Goal: Ask a question

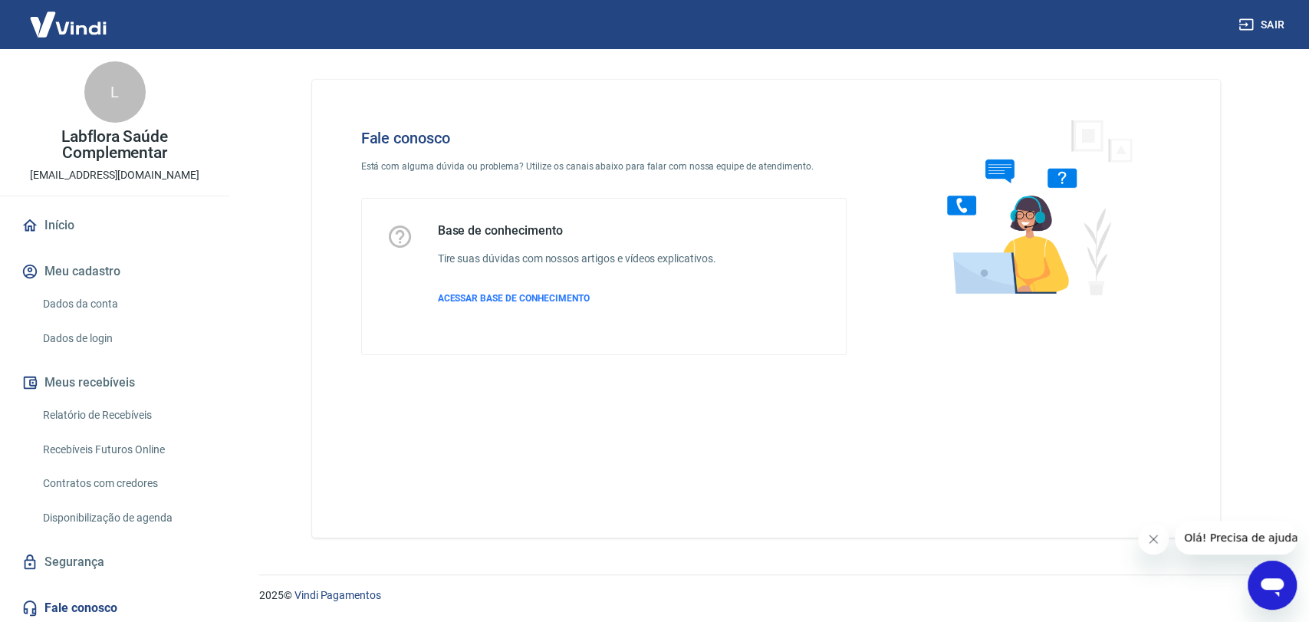
click at [1258, 580] on icon "Abrir janela de mensagens" at bounding box center [1272, 585] width 28 height 28
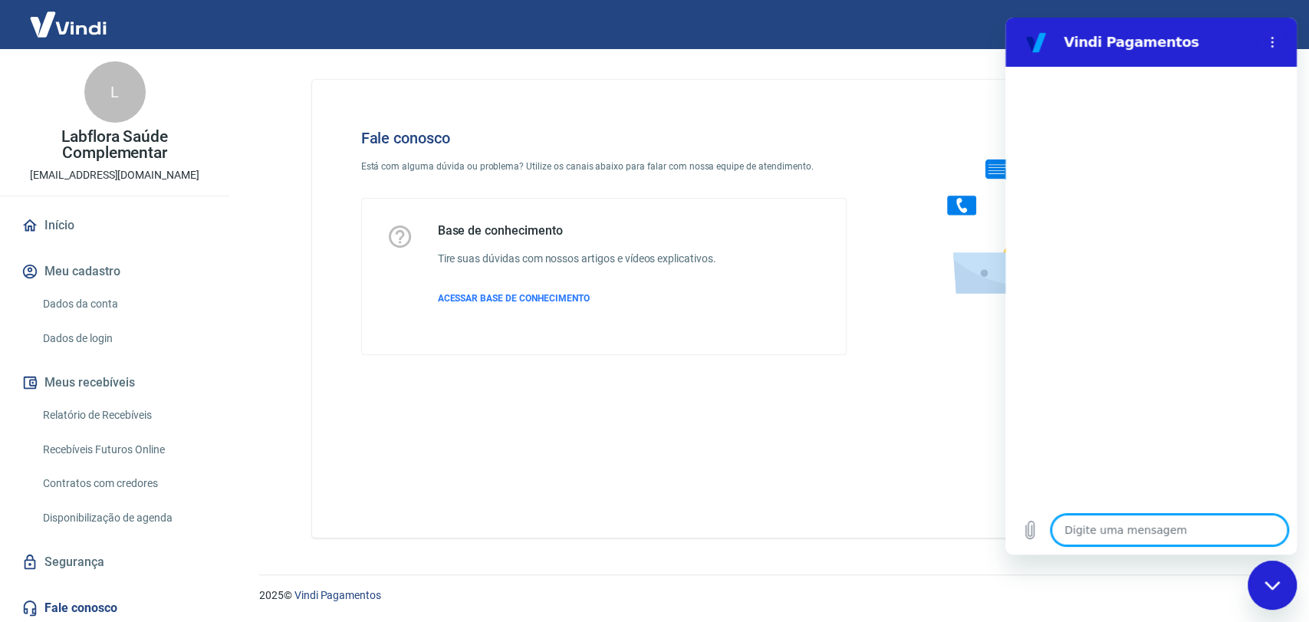
click at [1111, 535] on textarea at bounding box center [1169, 529] width 236 height 31
type textarea "x"
click at [1129, 531] on textarea at bounding box center [1169, 529] width 236 height 31
type textarea "B"
type textarea "x"
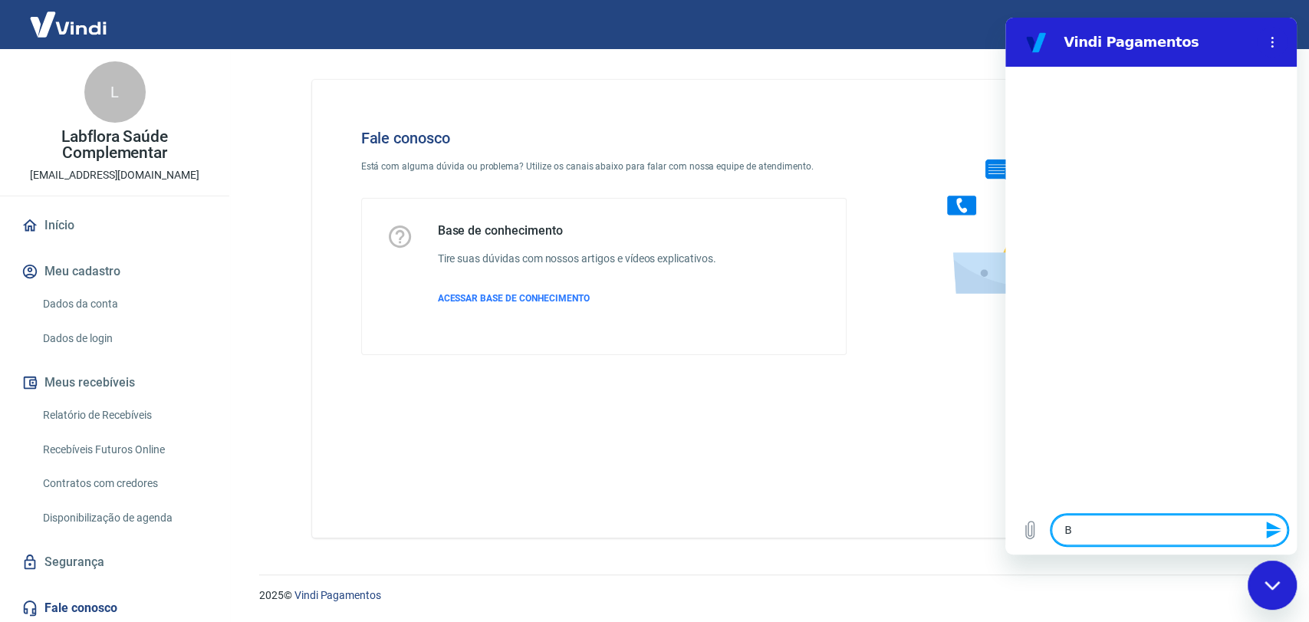
type textarea "Bo"
type textarea "x"
type textarea "Boa"
type textarea "x"
type textarea "Boa"
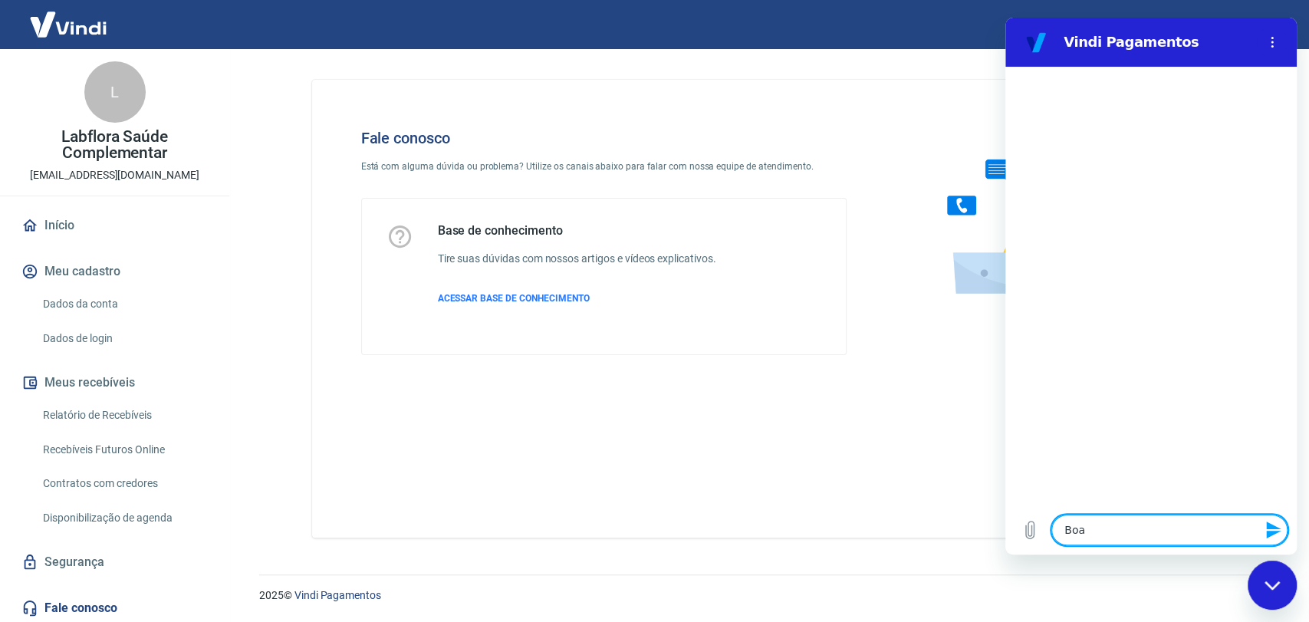
type textarea "x"
type textarea "Boa t"
type textarea "x"
type textarea "Boa ta"
type textarea "x"
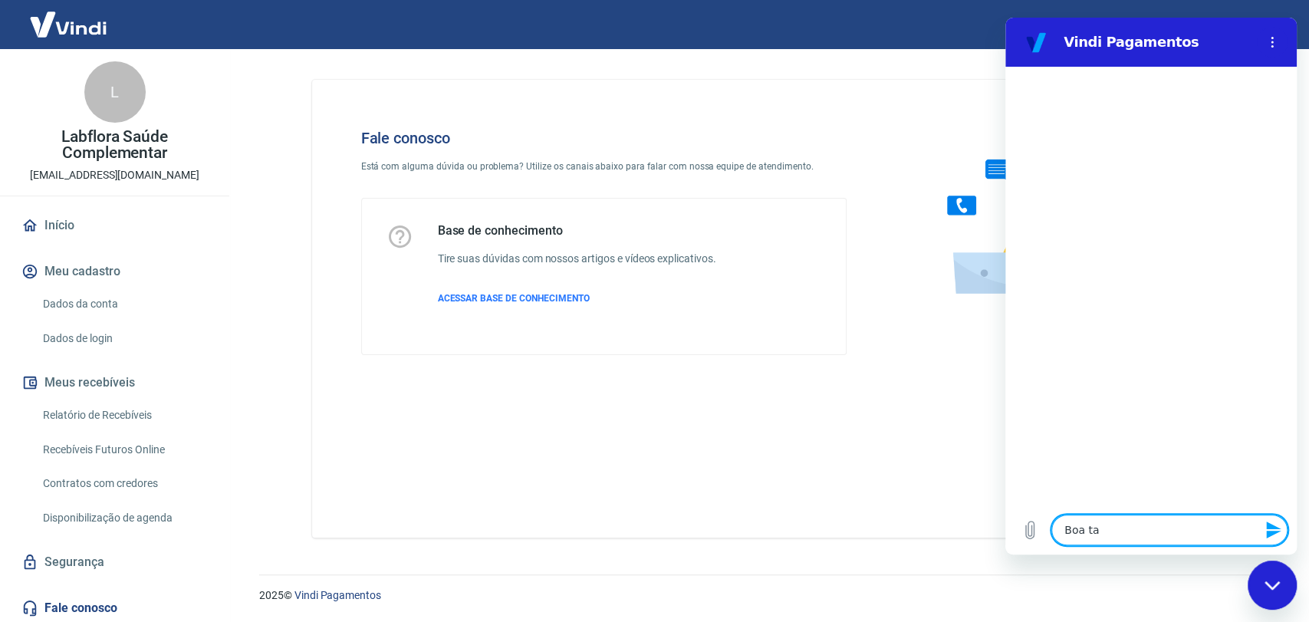
type textarea "Boa tar"
type textarea "x"
type textarea "Boa ta"
type textarea "x"
type textarea "Boa t"
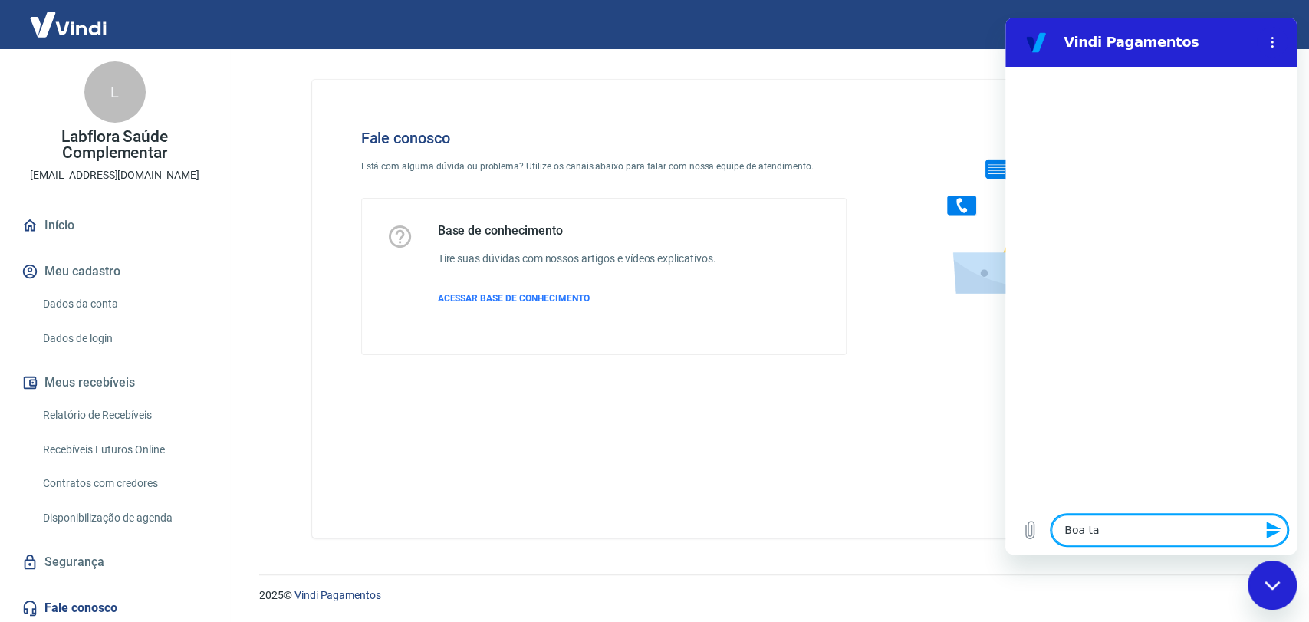
type textarea "x"
type textarea "Boa"
type textarea "x"
type textarea "Boa"
type textarea "x"
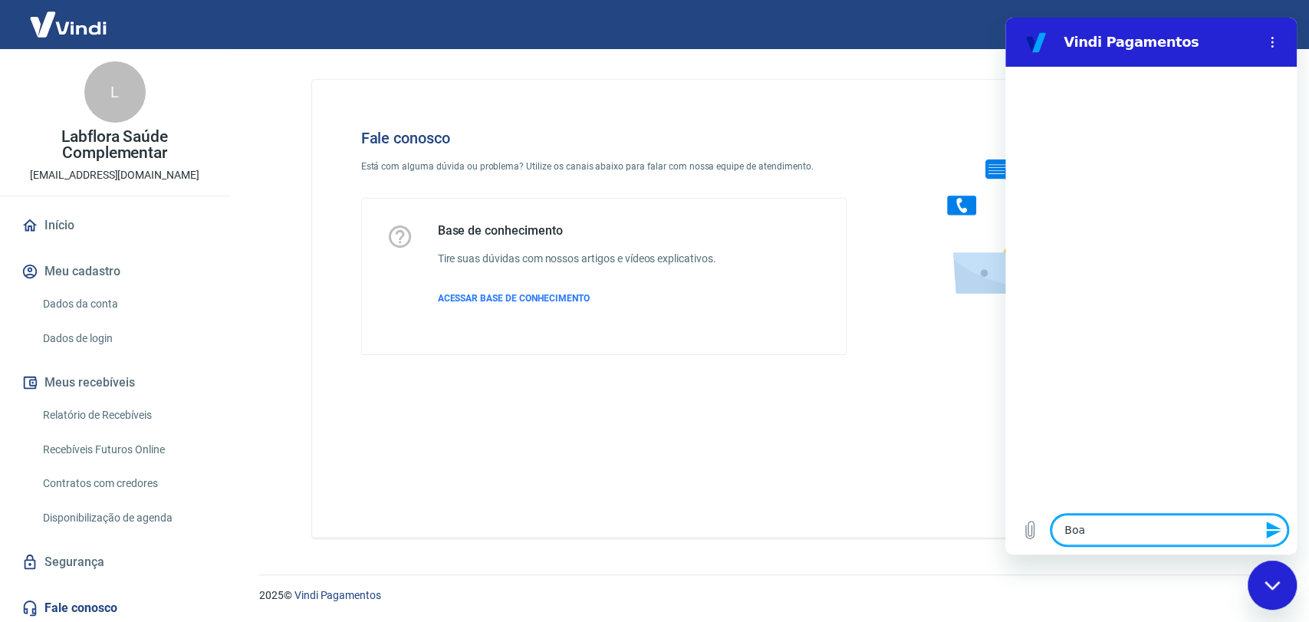
type textarea "Bo"
type textarea "x"
type textarea "Bom"
type textarea "x"
type textarea "Bom"
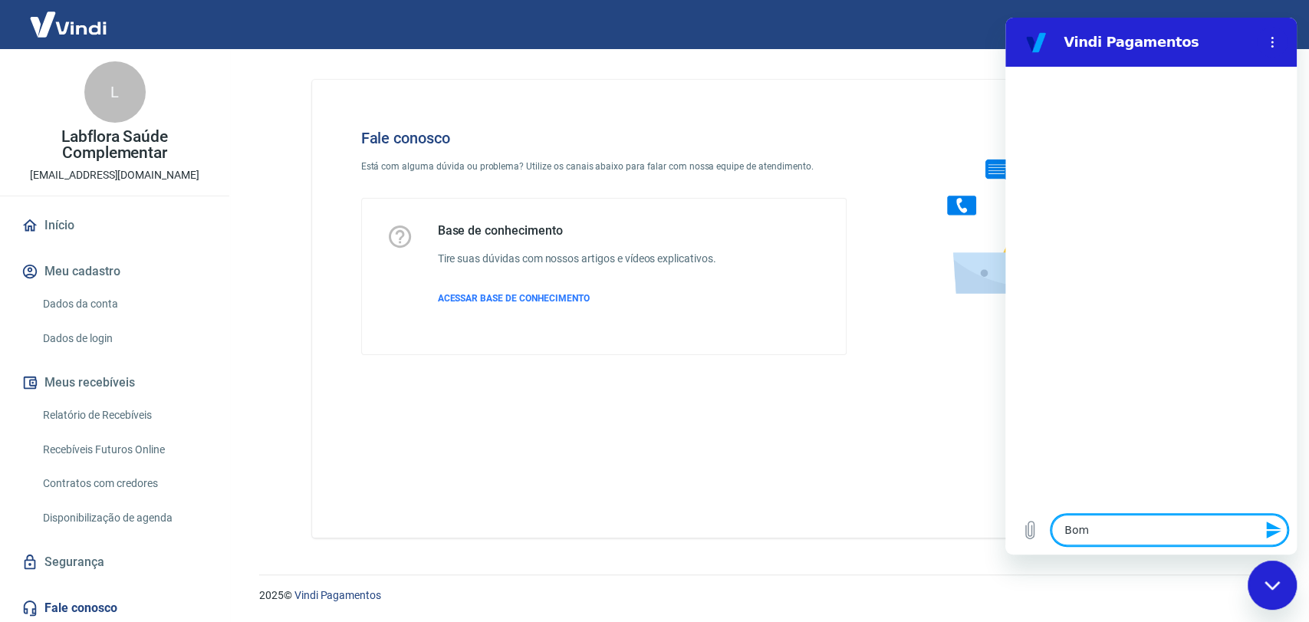
type textarea "x"
type textarea "Bom d"
type textarea "x"
type textarea "Bom di"
type textarea "x"
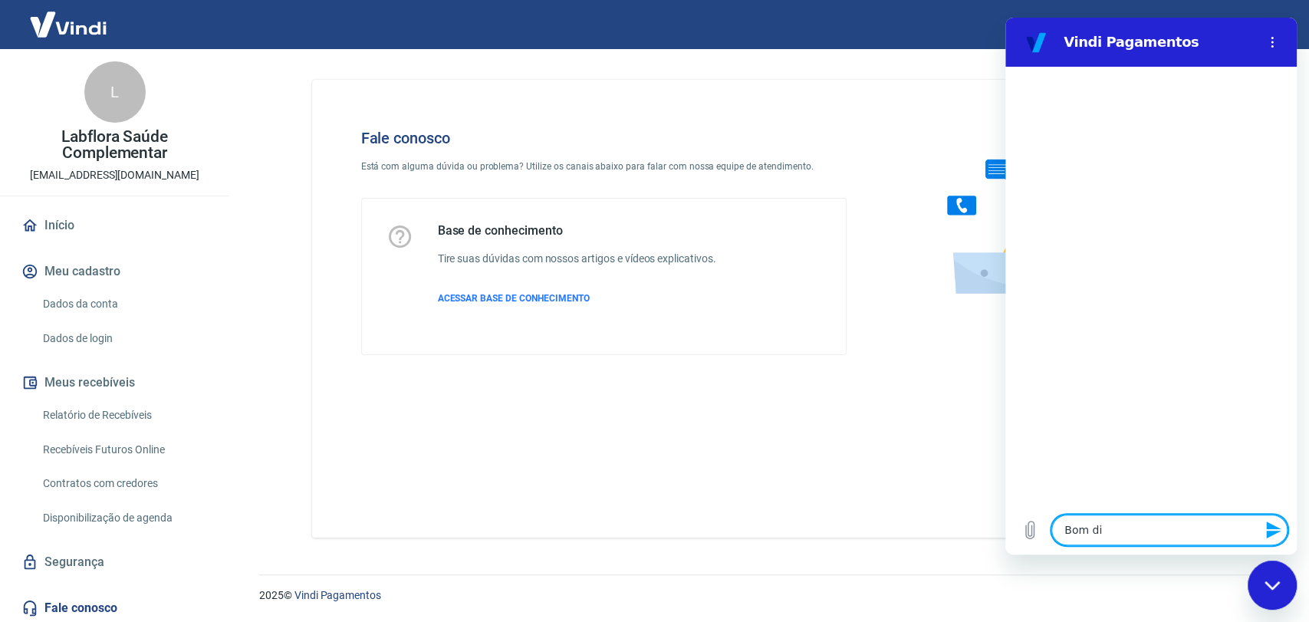
type textarea "Bom dia"
type textarea "x"
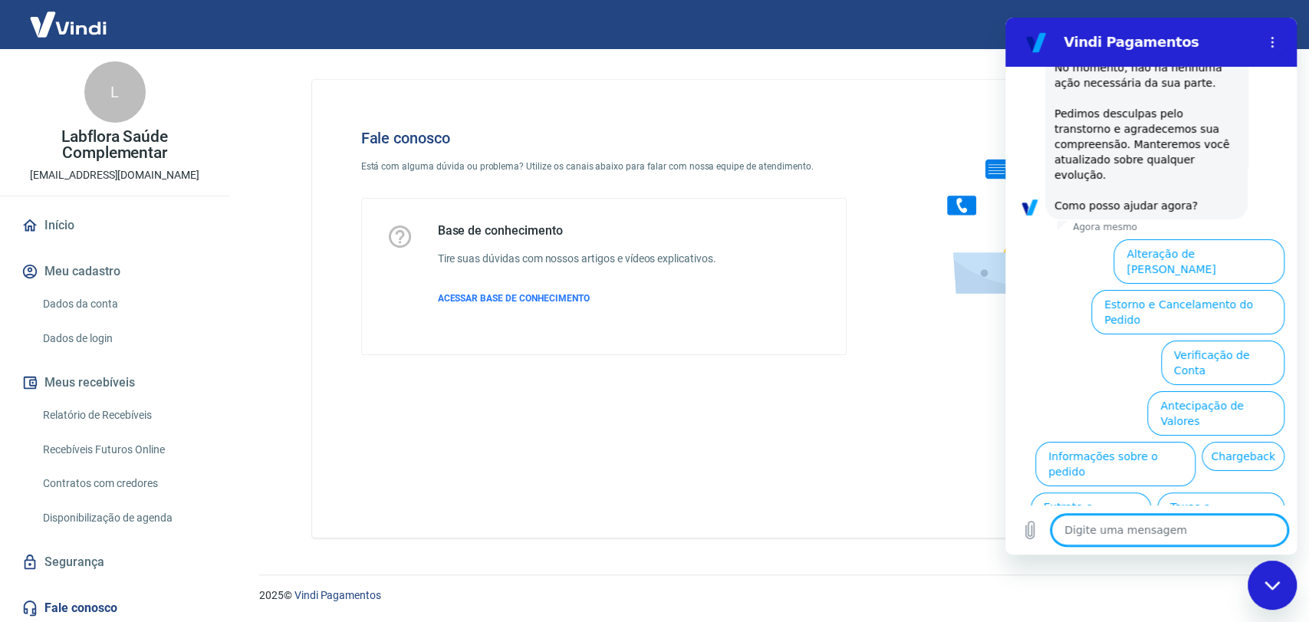
scroll to position [371, 0]
click at [1148, 530] on textarea at bounding box center [1169, 529] width 236 height 31
type textarea "O"
type textarea "x"
type textarea "Ou"
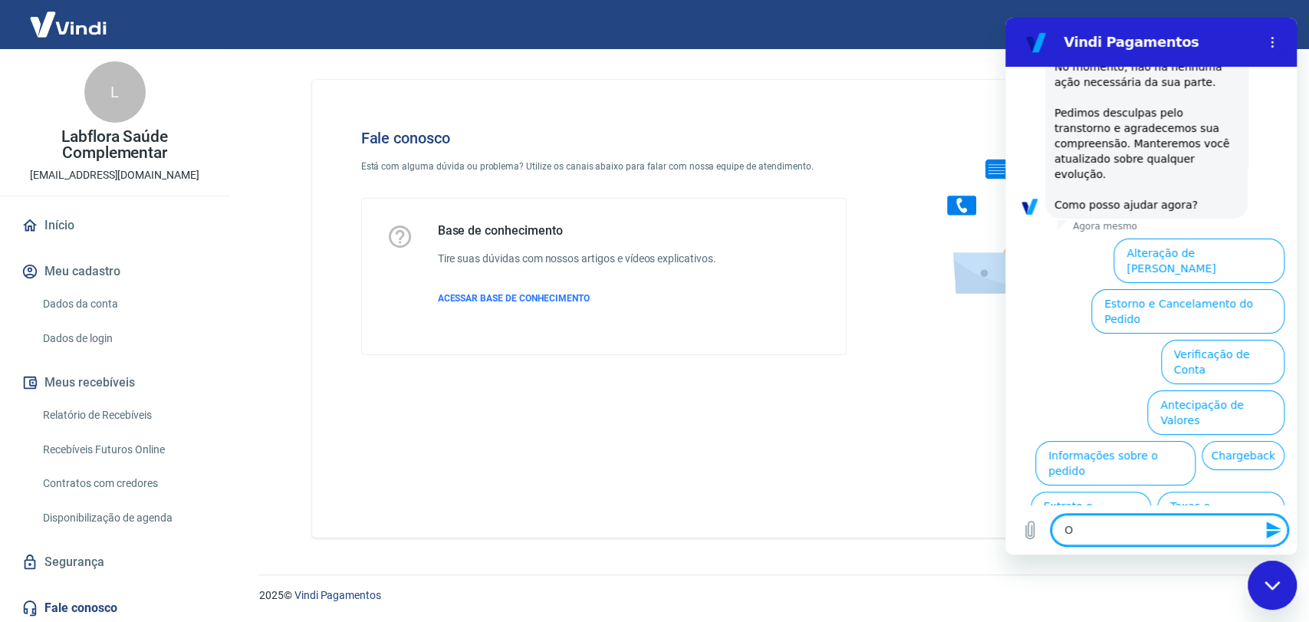
type textarea "x"
type textarea "Out"
type textarea "x"
type textarea "Outr"
type textarea "x"
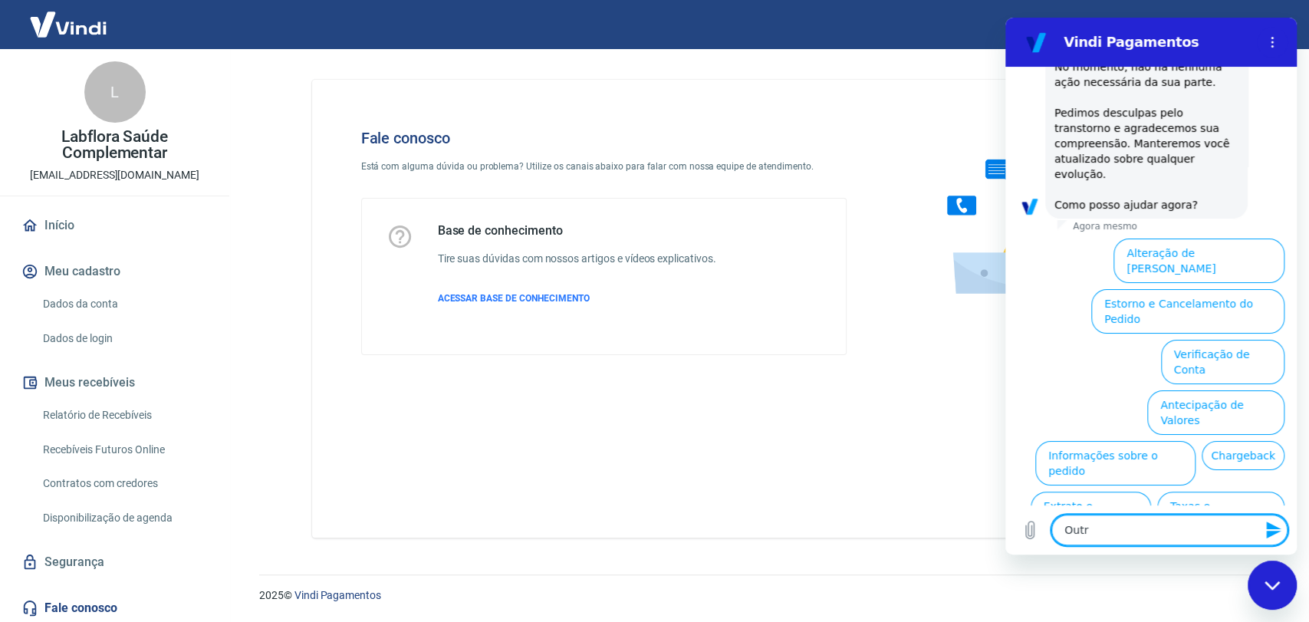
type textarea "Outro"
type textarea "x"
type textarea "Outro"
type textarea "x"
type textarea "Outro a"
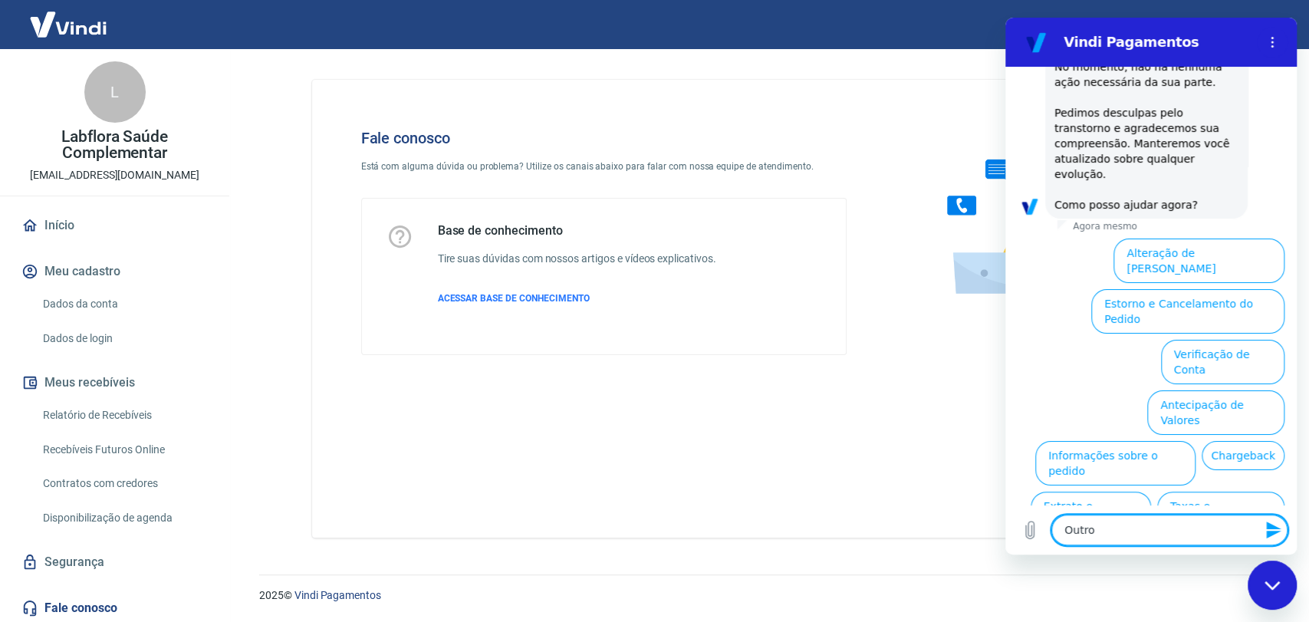
type textarea "x"
type textarea "Outro as"
type textarea "x"
type textarea "Outro ass"
type textarea "x"
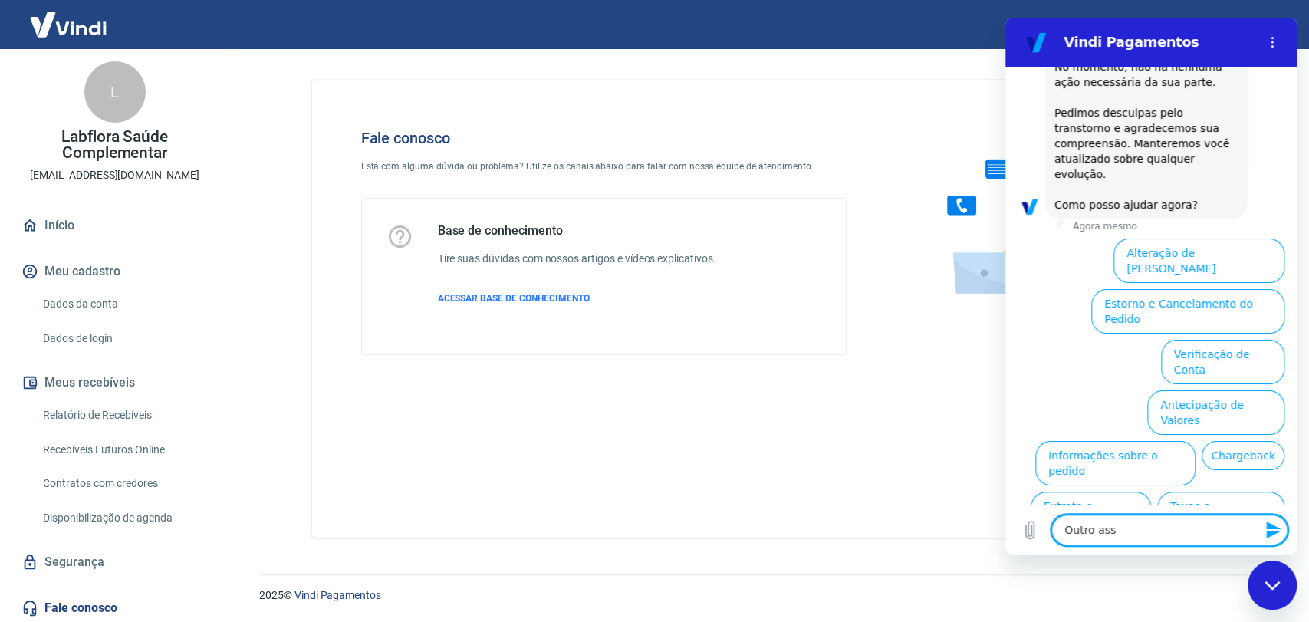
type textarea "Outro assu"
type textarea "x"
type textarea "Outro assun"
type textarea "x"
type textarea "Outro assunt"
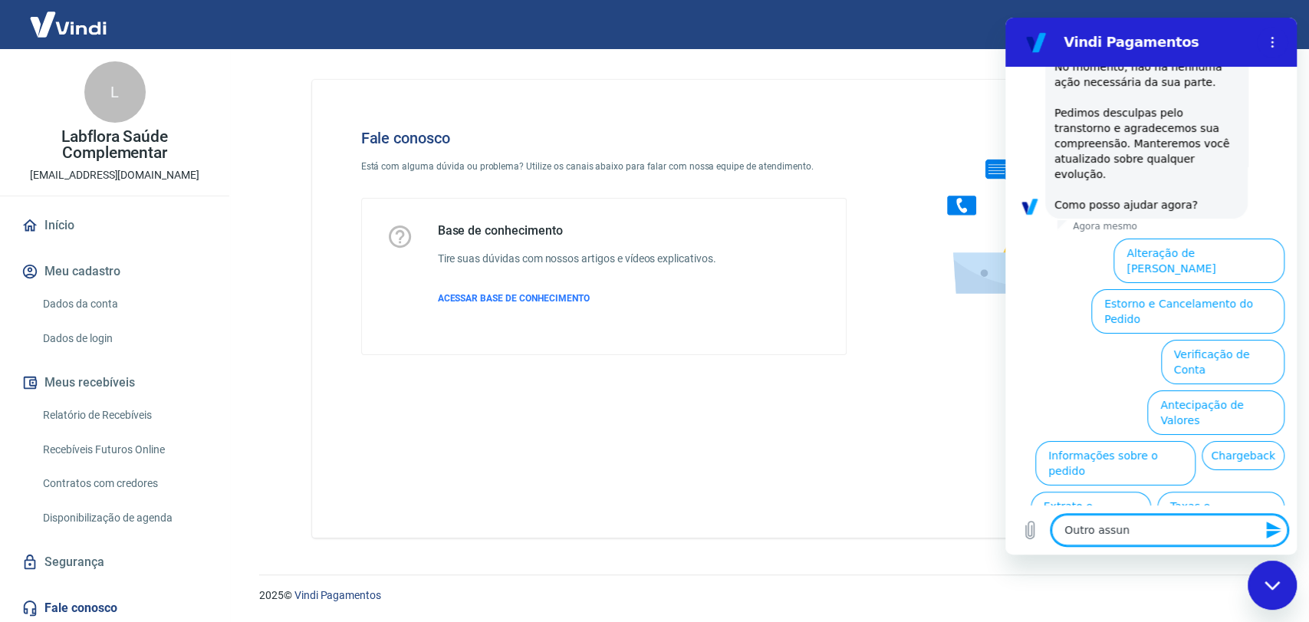
type textarea "x"
type textarea "Outro assunto"
type textarea "x"
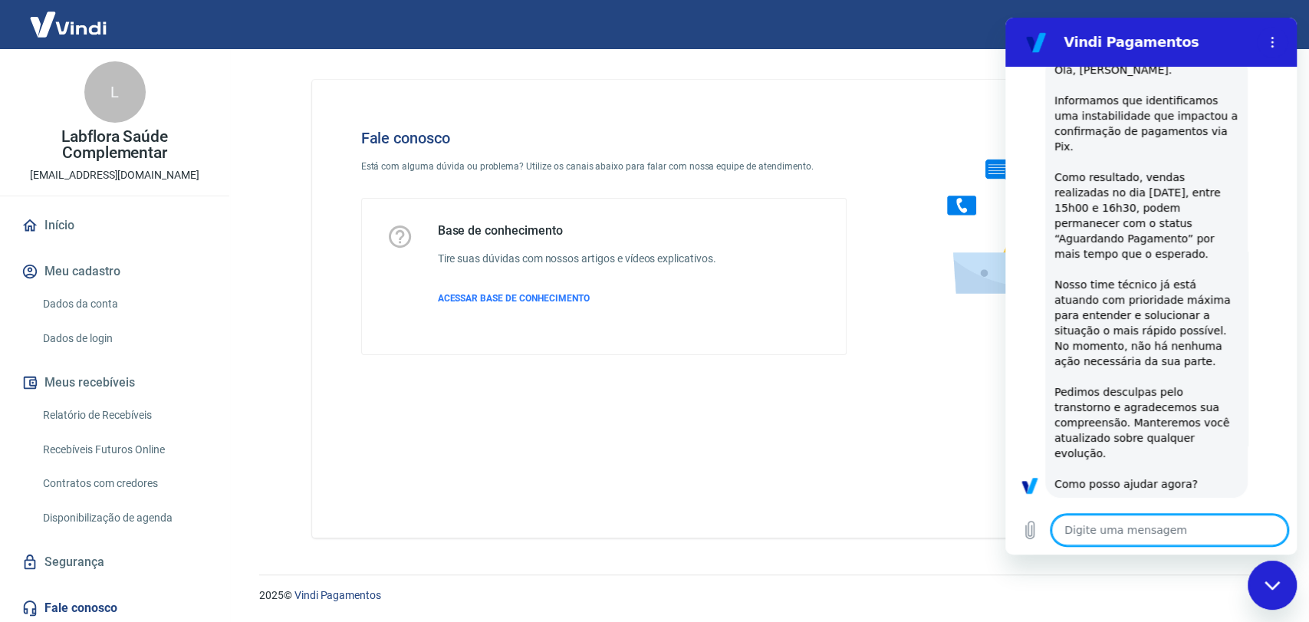
type textarea "x"
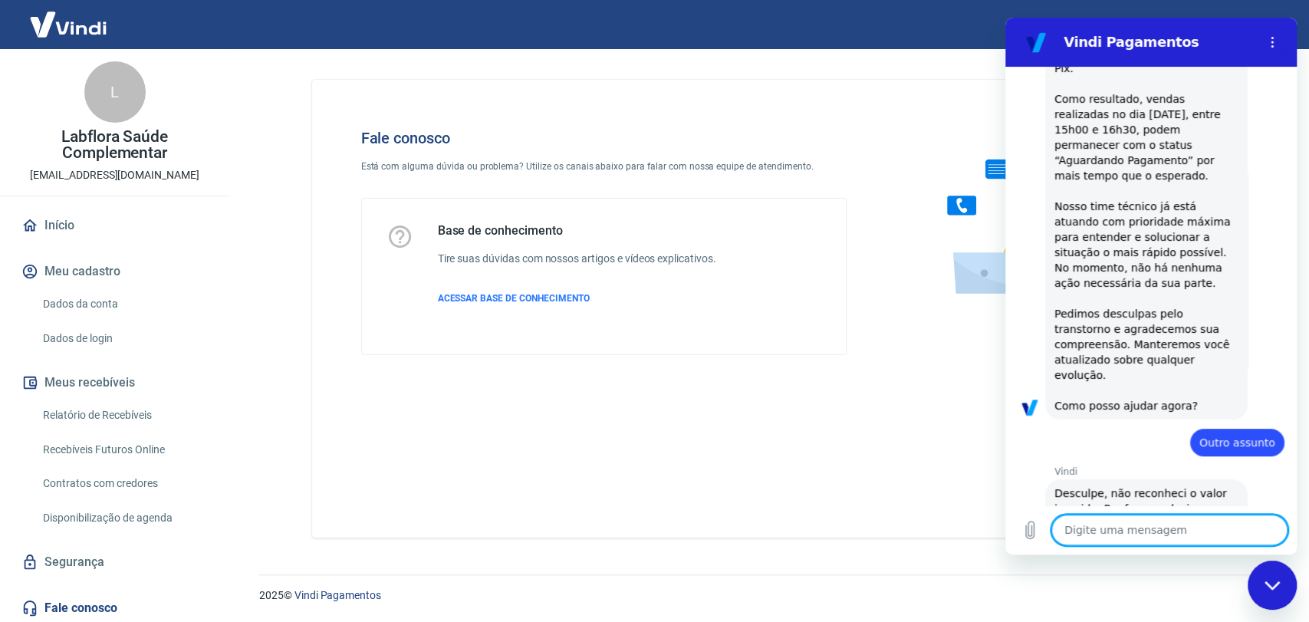
scroll to position [173, 0]
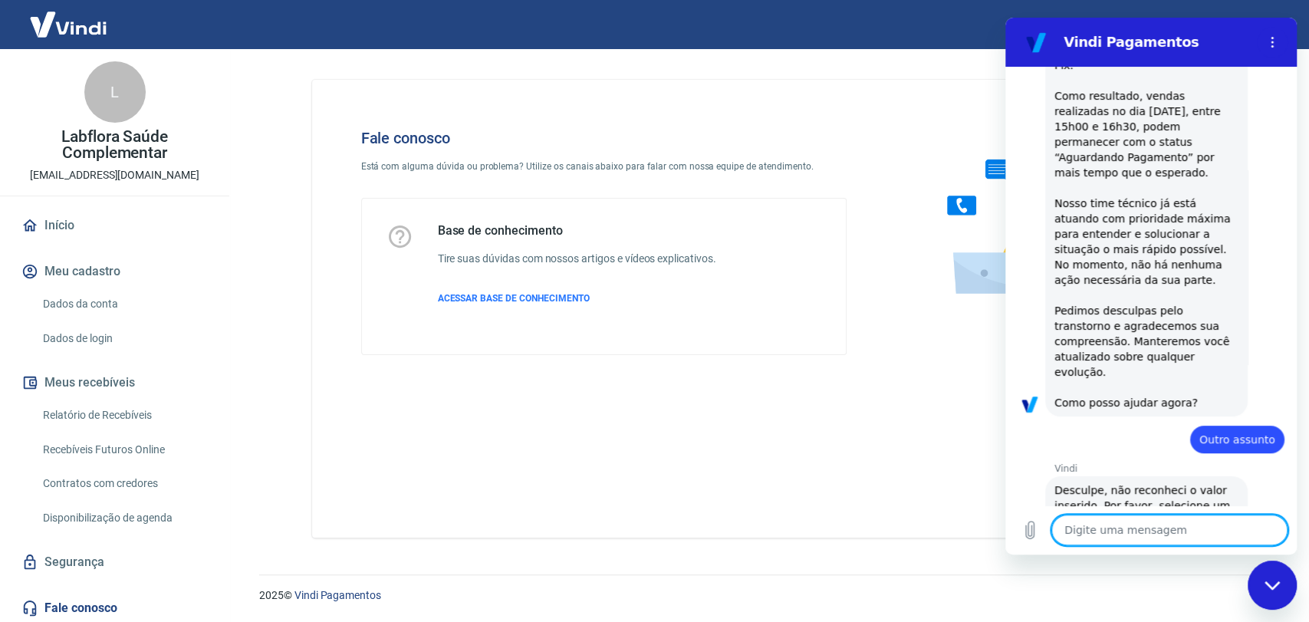
click at [1204, 525] on textarea at bounding box center [1169, 529] width 236 height 31
click at [1092, 531] on textarea at bounding box center [1169, 529] width 236 height 31
type textarea "A"
type textarea "x"
type textarea "An"
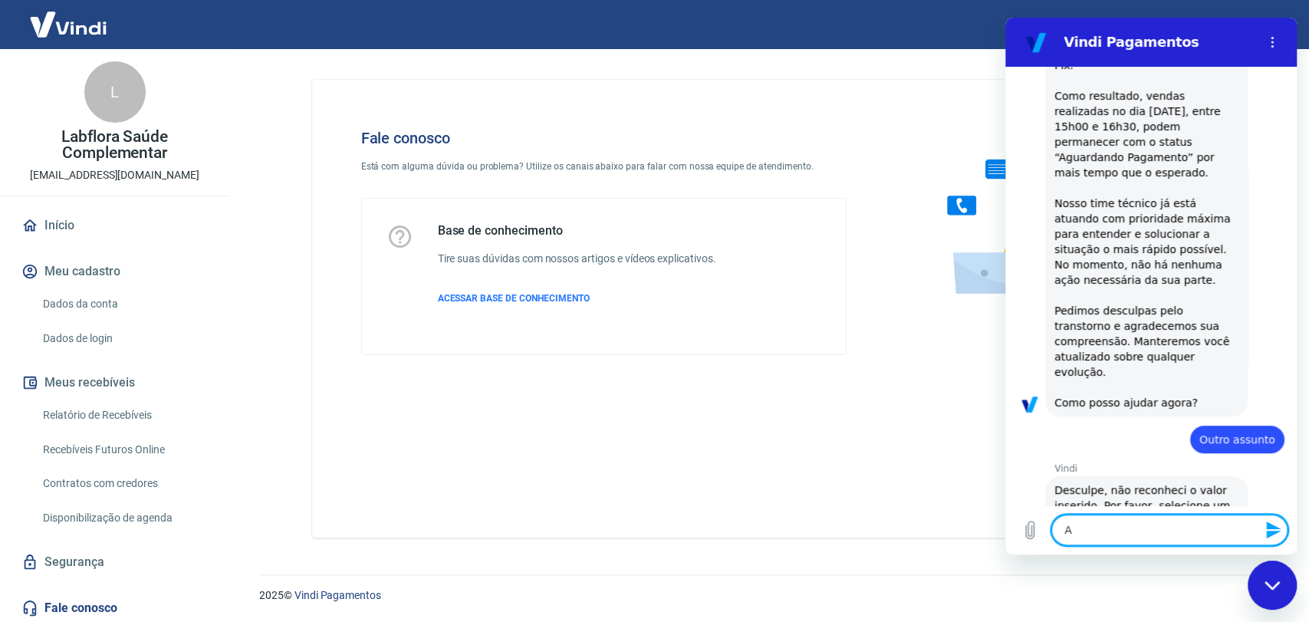
type textarea "x"
type textarea "Ant"
type textarea "x"
type textarea "Ante"
type textarea "x"
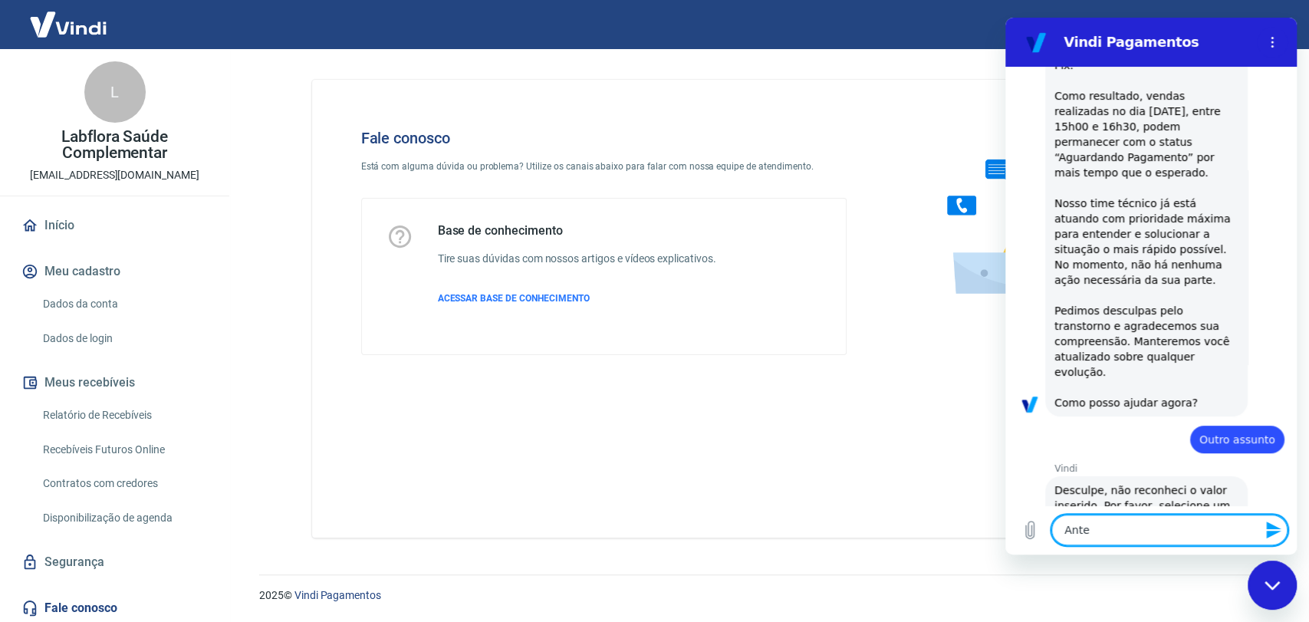
type textarea "Anten"
type textarea "x"
type textarea "Ante"
type textarea "x"
type textarea "Ant"
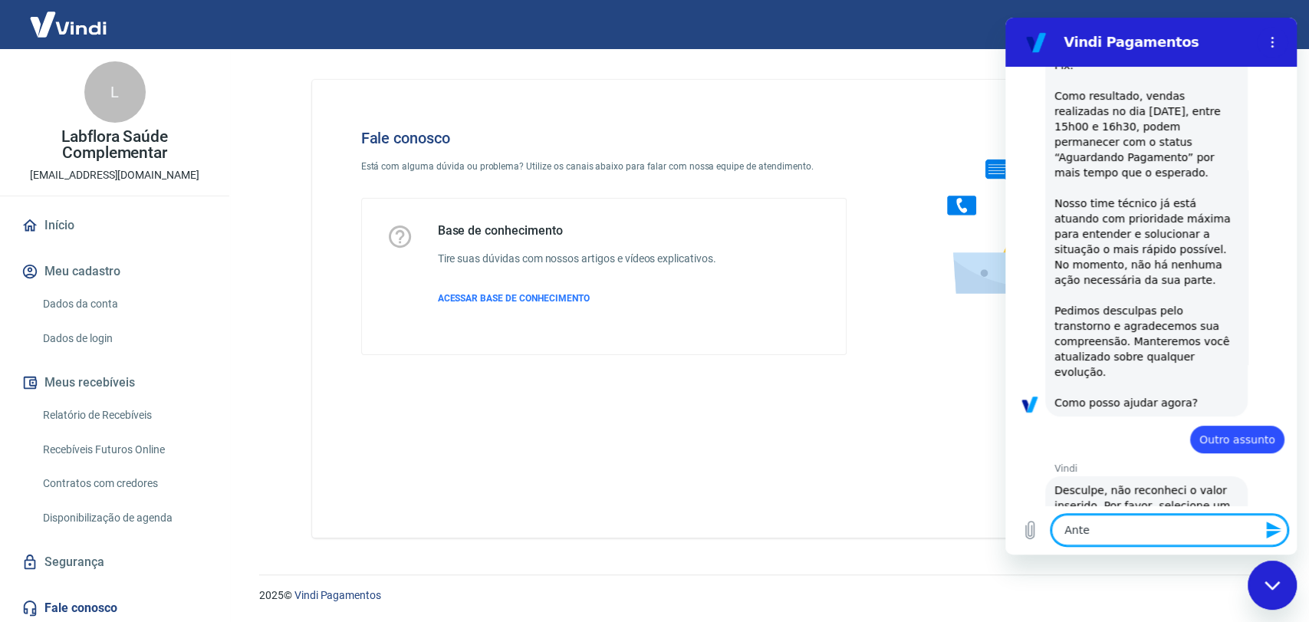
type textarea "x"
type textarea "An"
type textarea "x"
type textarea "A"
type textarea "x"
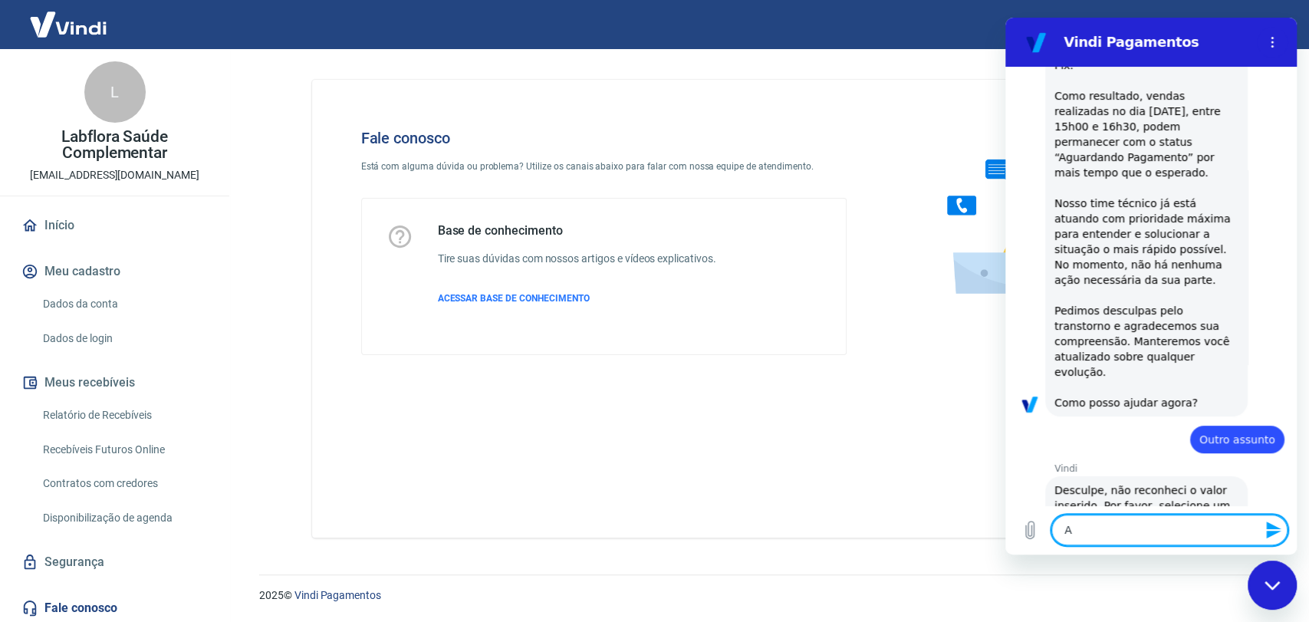
type textarea "x"
type textarea "f"
type textarea "x"
type textarea "fa"
type textarea "x"
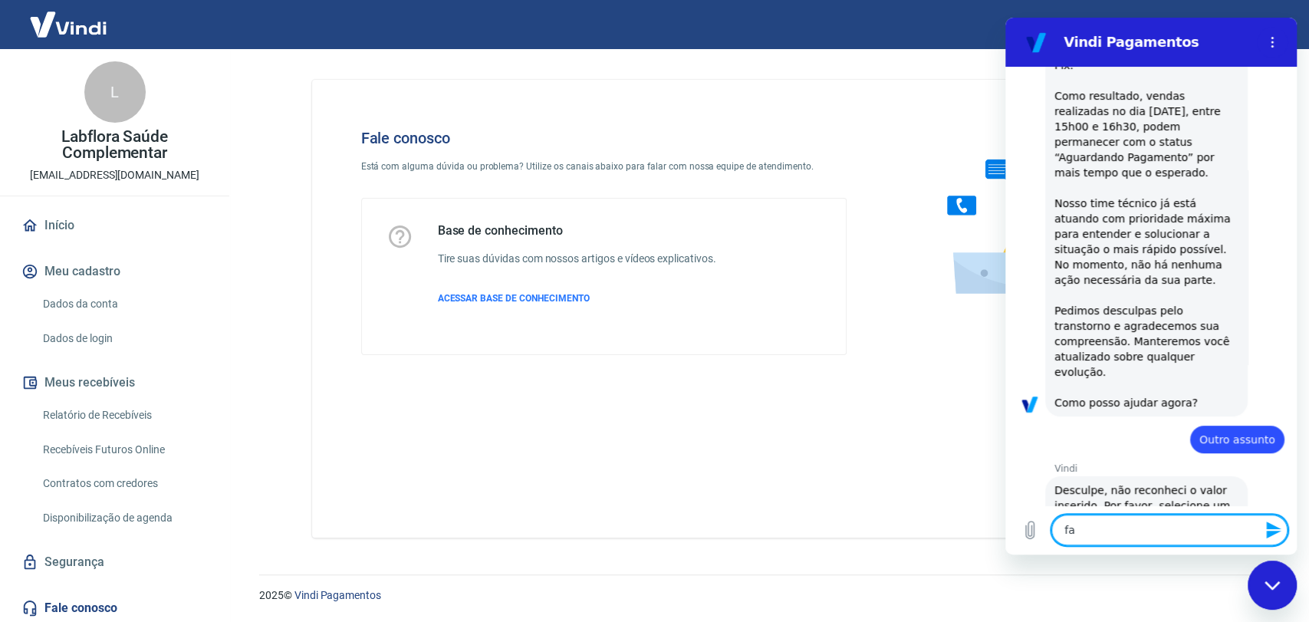
type textarea "fal"
type textarea "x"
type textarea "fala"
type textarea "x"
type textarea "falar"
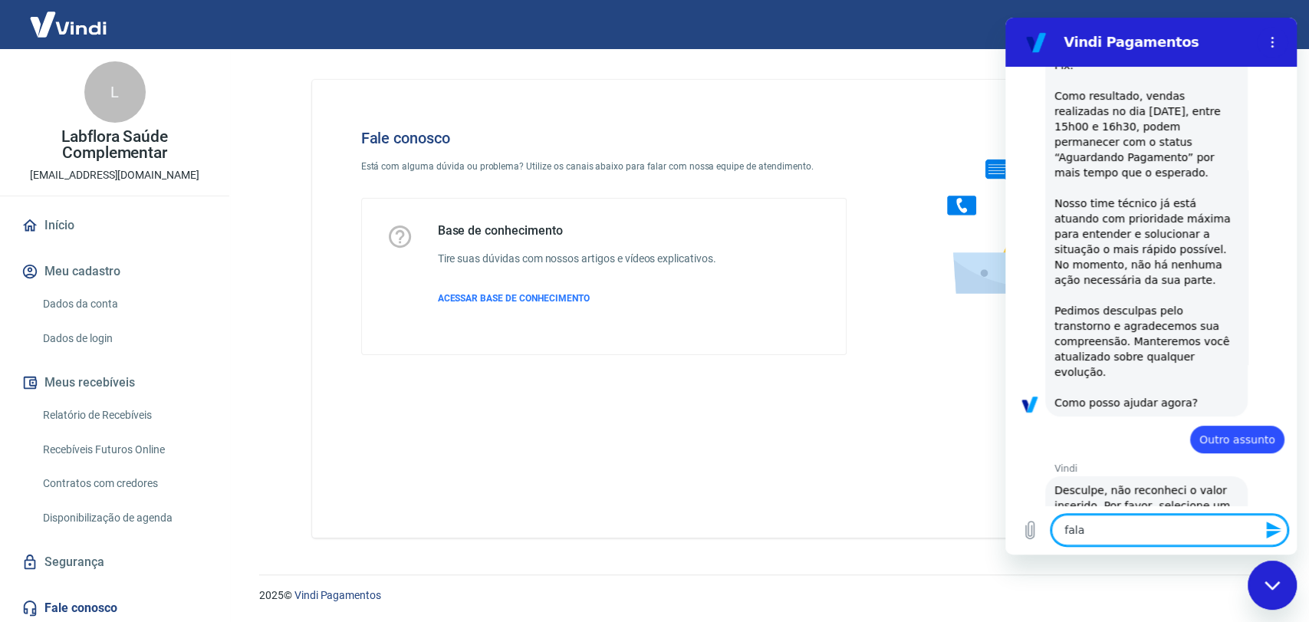
type textarea "x"
type textarea "falar"
type textarea "x"
type textarea "falar c"
type textarea "x"
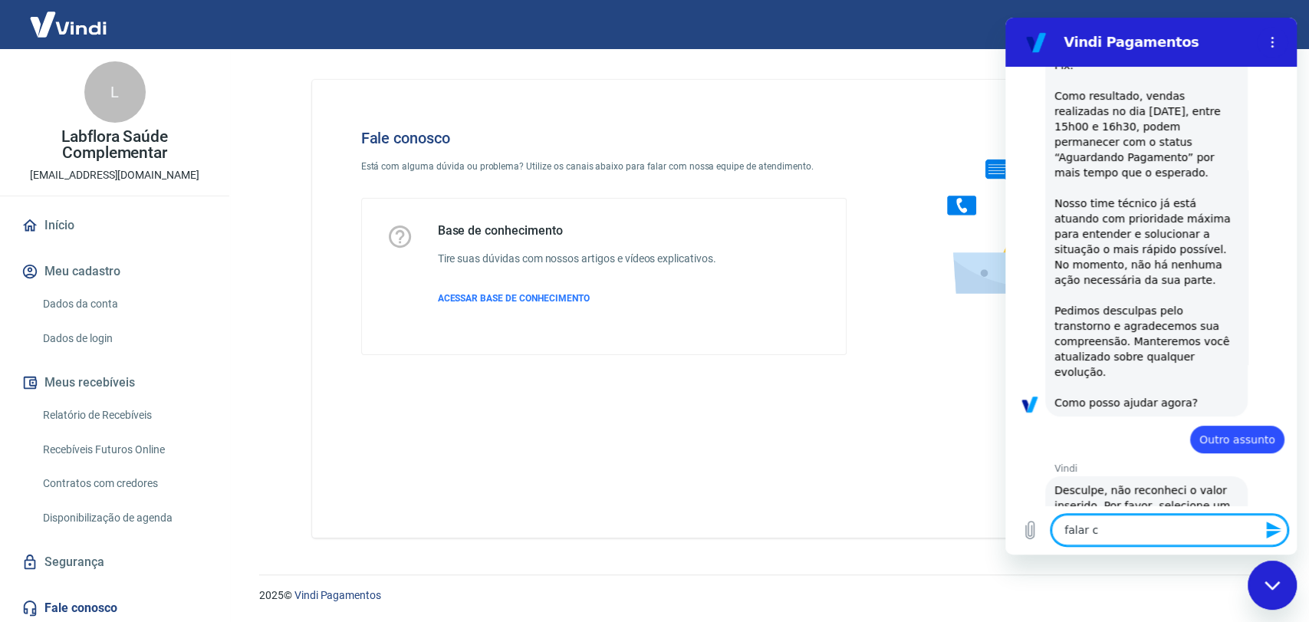
type textarea "falar co"
type textarea "x"
type textarea "falar com"
type textarea "x"
type textarea "falar com"
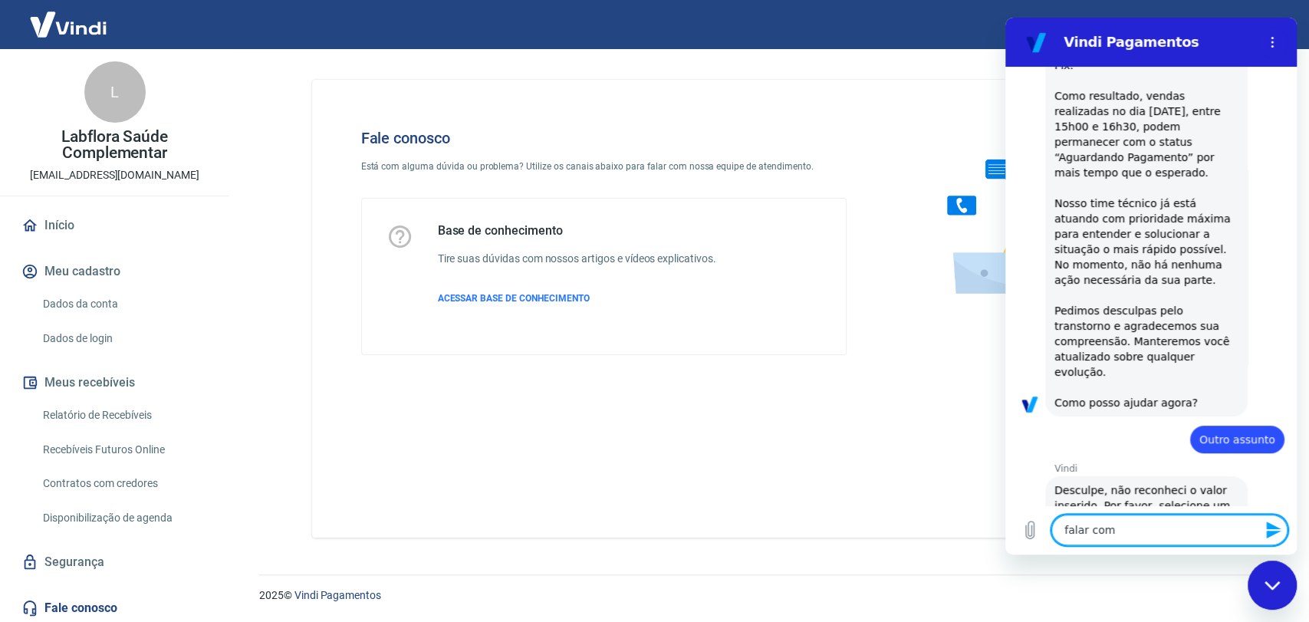
type textarea "x"
type textarea "falar com a"
type textarea "x"
type textarea "falar com at"
type textarea "x"
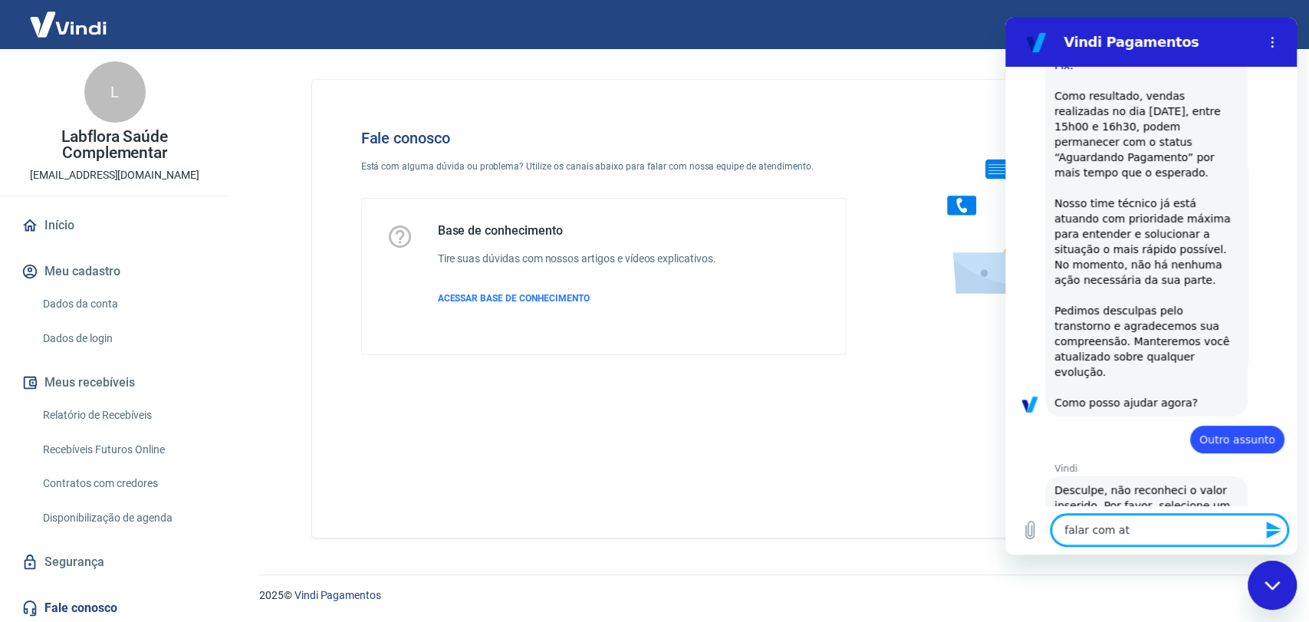
type textarea "falar com ate"
type textarea "x"
type textarea "falar com aten"
type textarea "x"
type textarea "falar com atend"
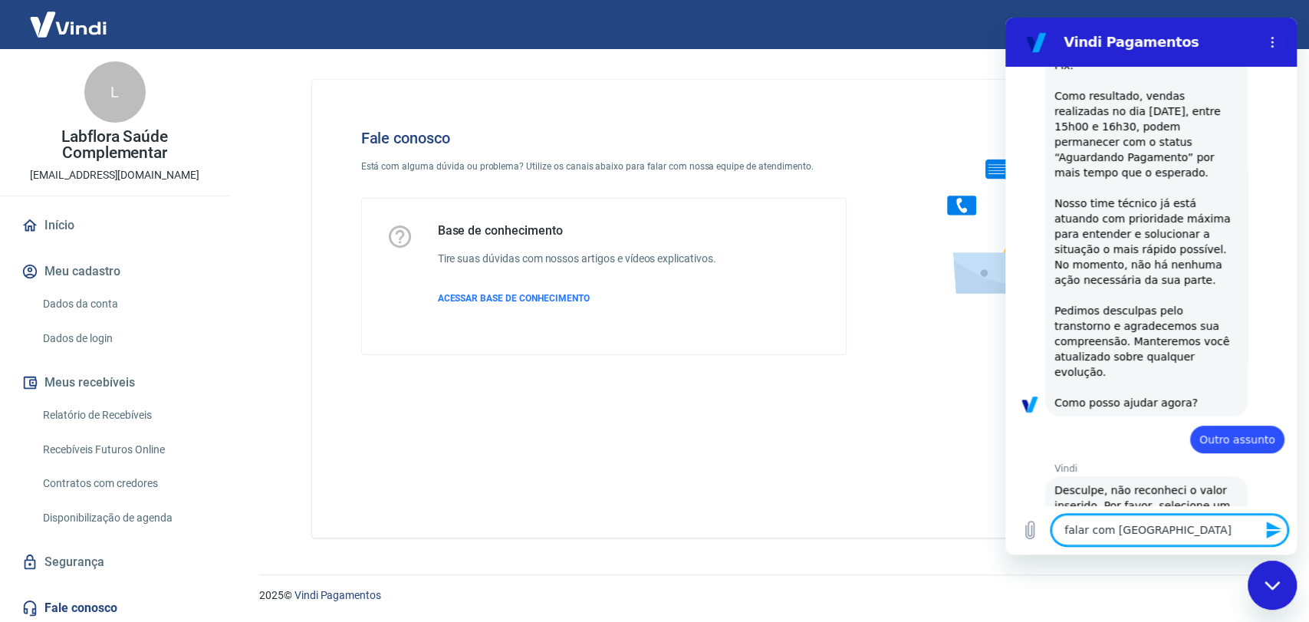
type textarea "x"
type textarea "falar com atende"
type textarea "x"
type textarea "falar com atenden"
type textarea "x"
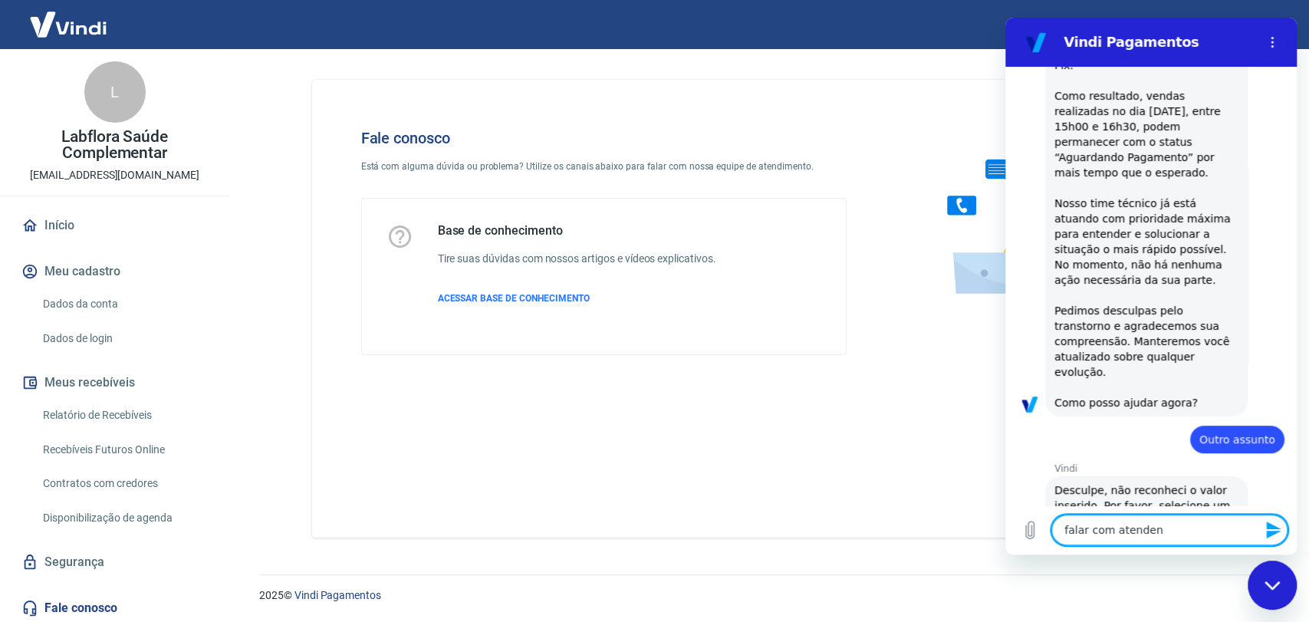
type textarea "falar com atendent"
type textarea "x"
type textarea "falar com atendente"
type textarea "x"
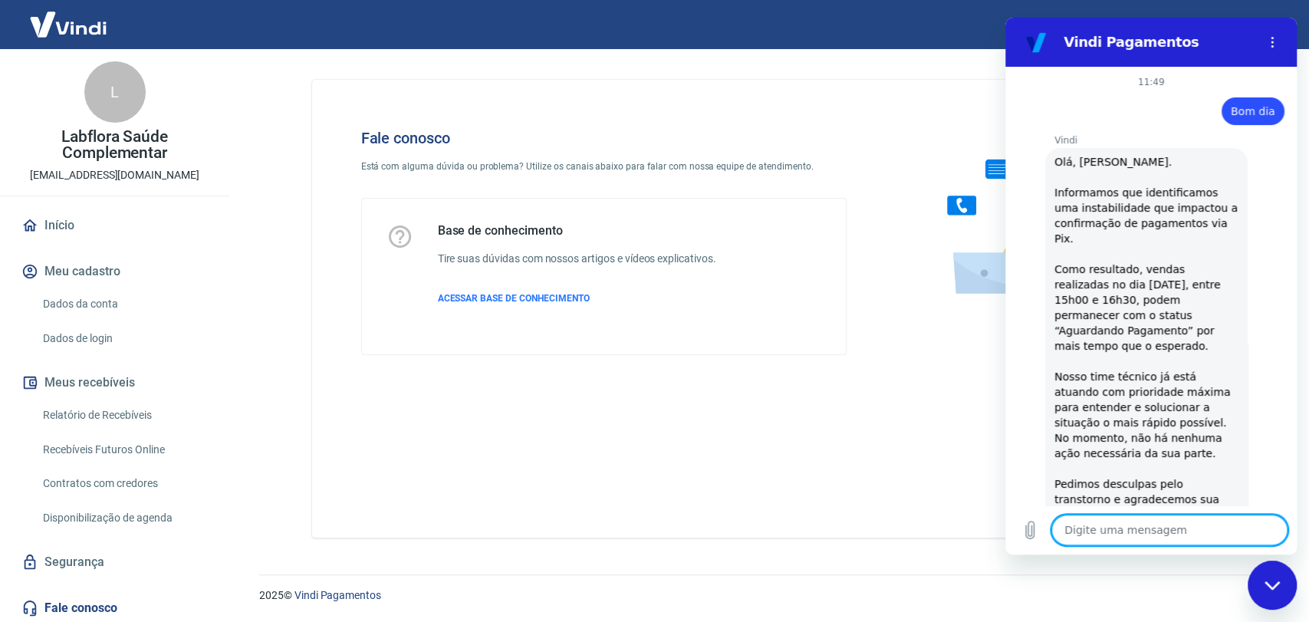
scroll to position [291, 0]
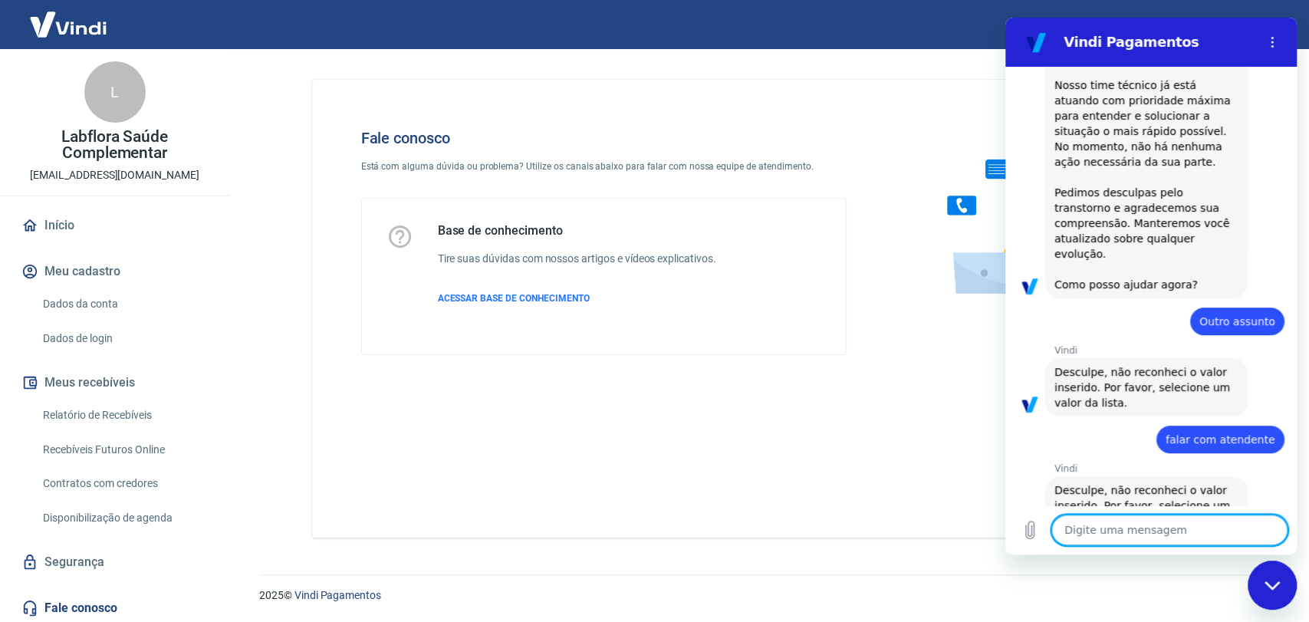
click at [1114, 484] on span "Desculpe, não reconheci o valor inserido. Por favor, selecione um valor da list…" at bounding box center [1143, 505] width 179 height 43
click at [1118, 532] on textarea at bounding box center [1169, 529] width 236 height 31
click at [1115, 530] on textarea at bounding box center [1169, 529] width 236 height 31
click at [1265, 588] on icon "Fechar janela de mensagens" at bounding box center [1272, 585] width 16 height 10
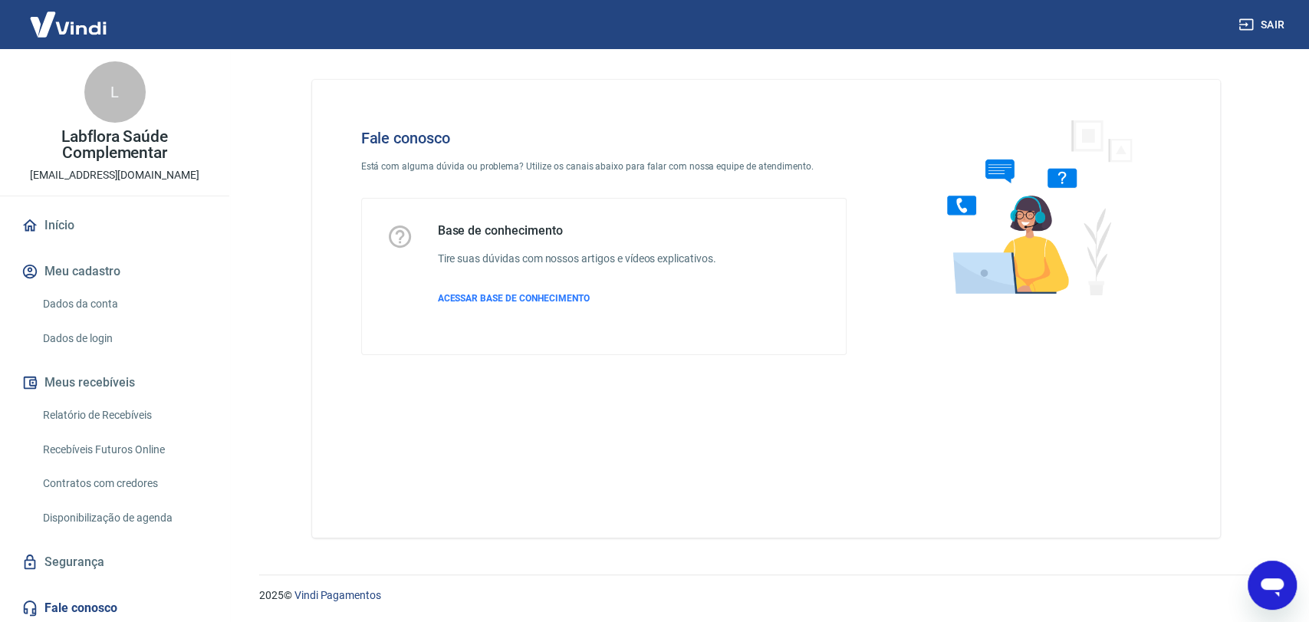
click at [963, 210] on img at bounding box center [1032, 206] width 233 height 205
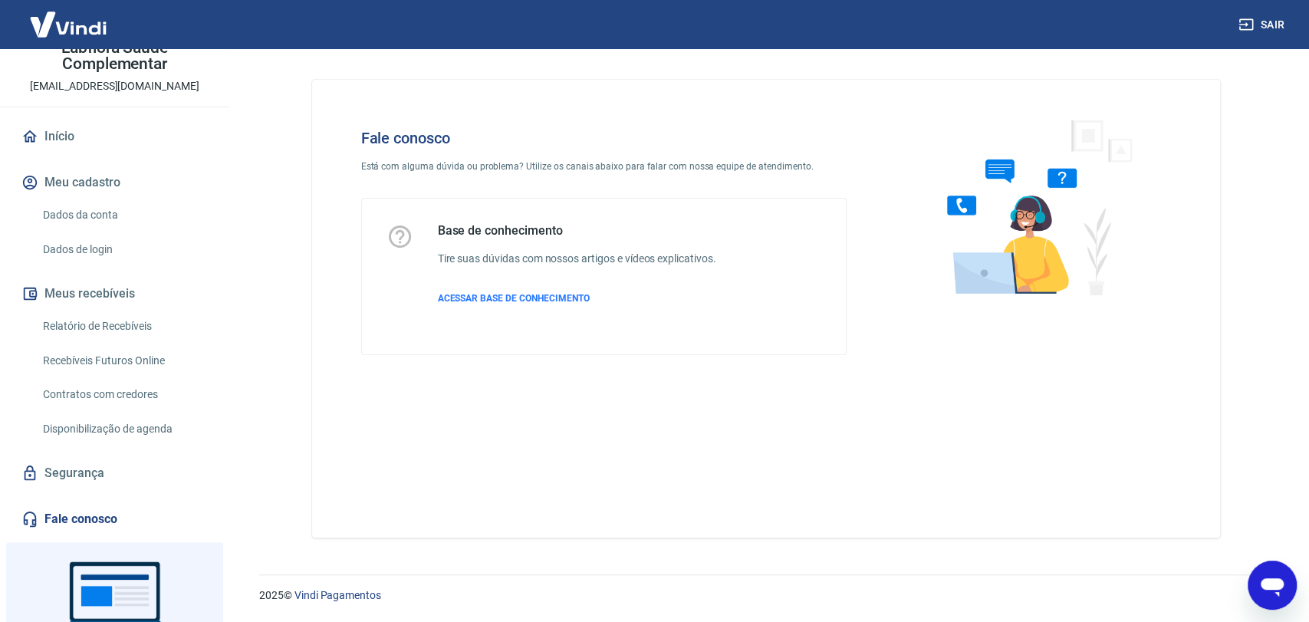
scroll to position [188, 0]
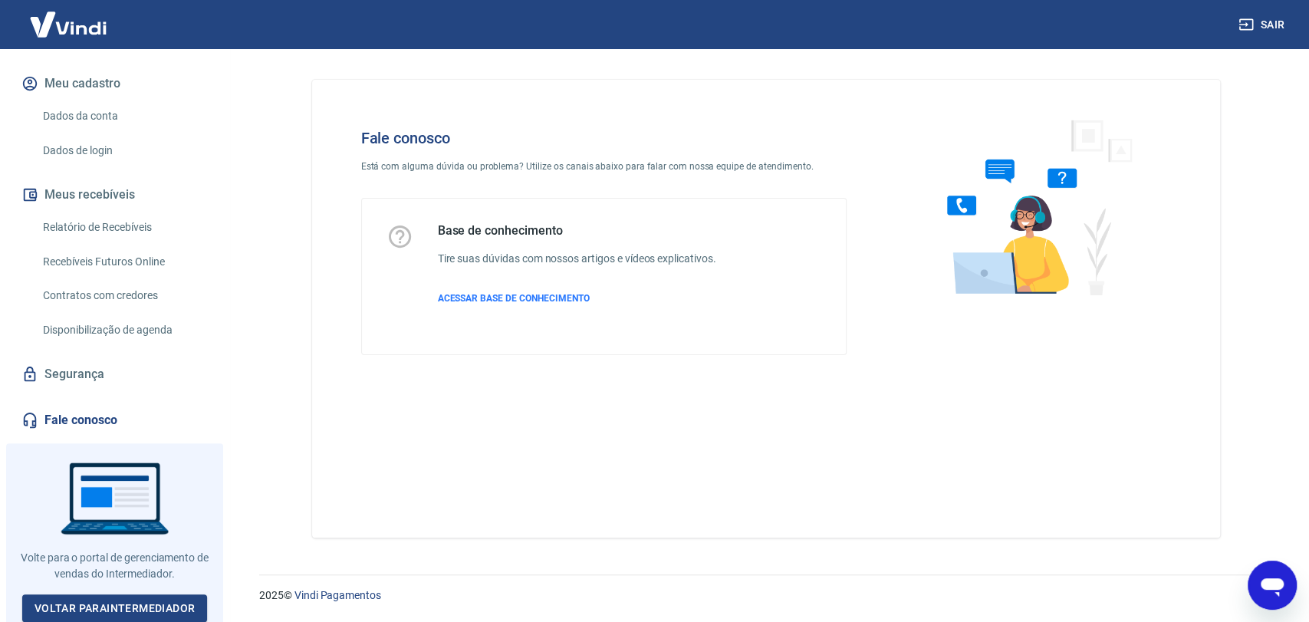
click at [104, 413] on link "Fale conosco" at bounding box center [114, 420] width 192 height 34
click at [1283, 583] on icon "Abrir janela de mensagens" at bounding box center [1272, 585] width 28 height 28
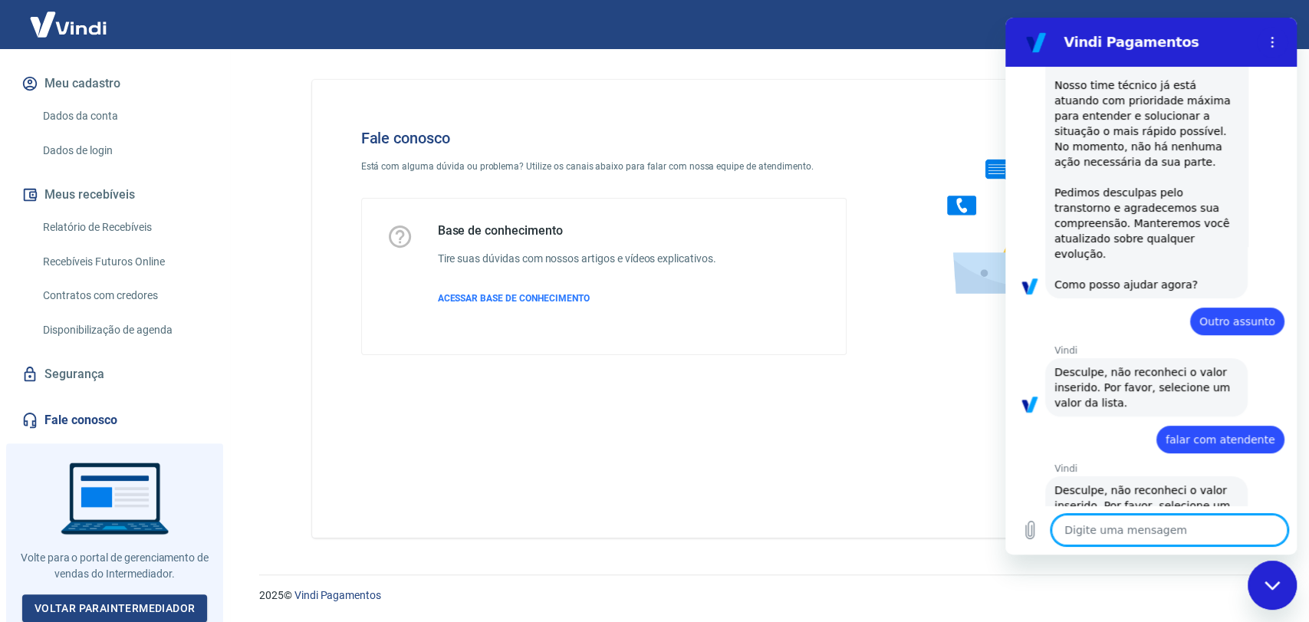
click at [1174, 534] on textarea at bounding box center [1169, 529] width 236 height 31
click at [1274, 48] on icon "Menu de opções" at bounding box center [1272, 42] width 12 height 12
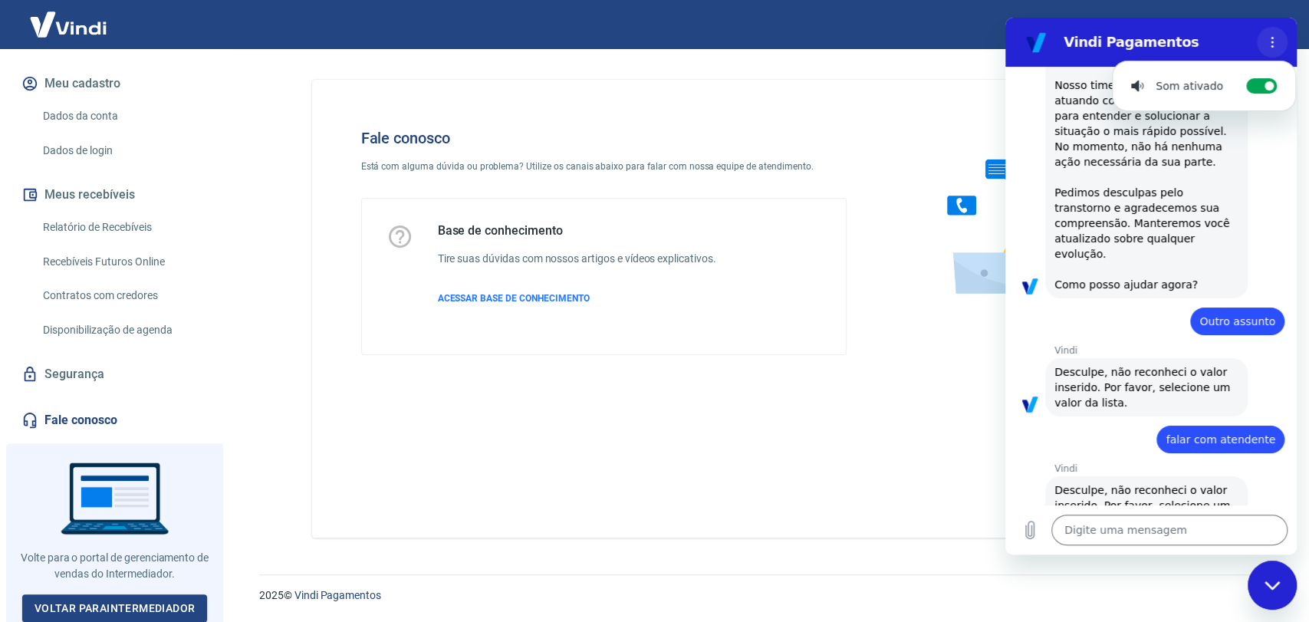
click at [1272, 39] on icon "Menu de opções" at bounding box center [1272, 42] width 12 height 12
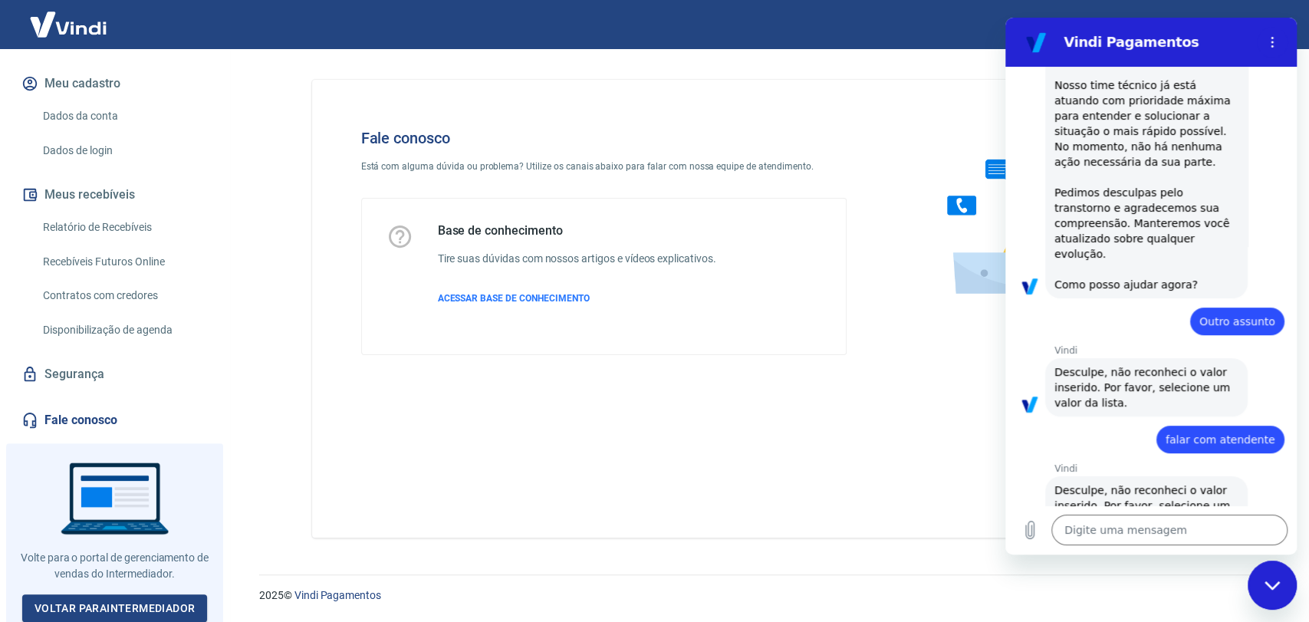
type textarea "x"
click at [1121, 529] on textarea at bounding box center [1169, 529] width 236 height 31
type textarea "c"
type textarea "x"
type textarea "co"
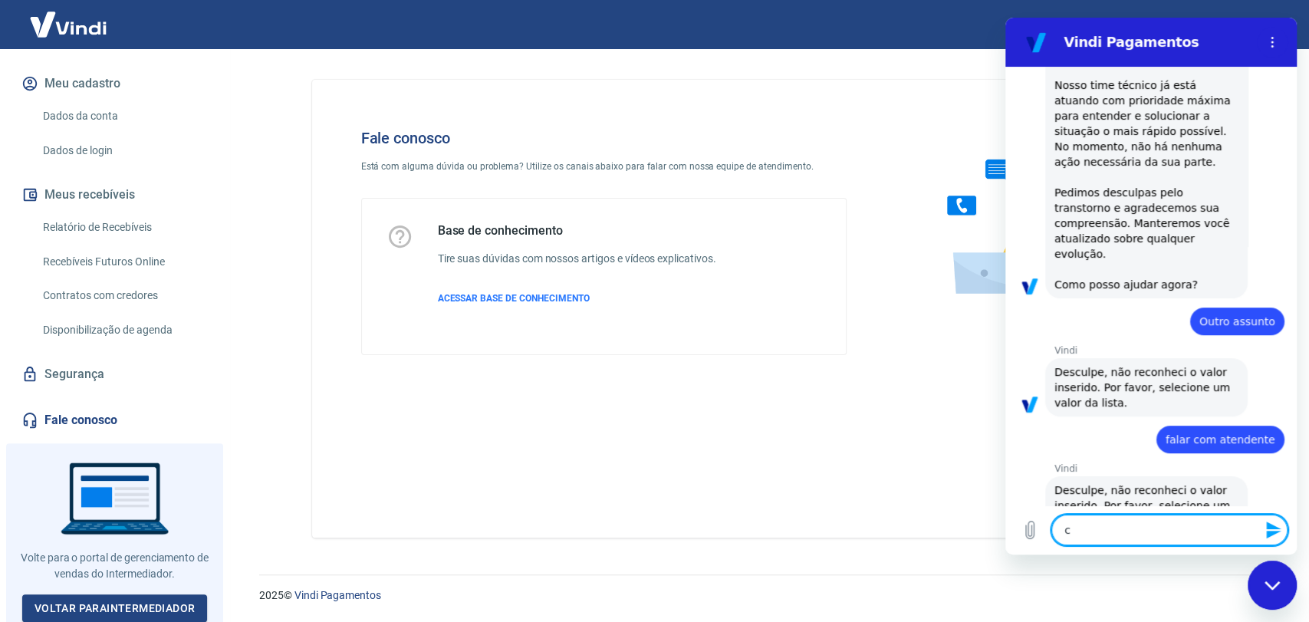
type textarea "x"
type textarea "con"
type textarea "x"
type textarea "cont"
type textarea "x"
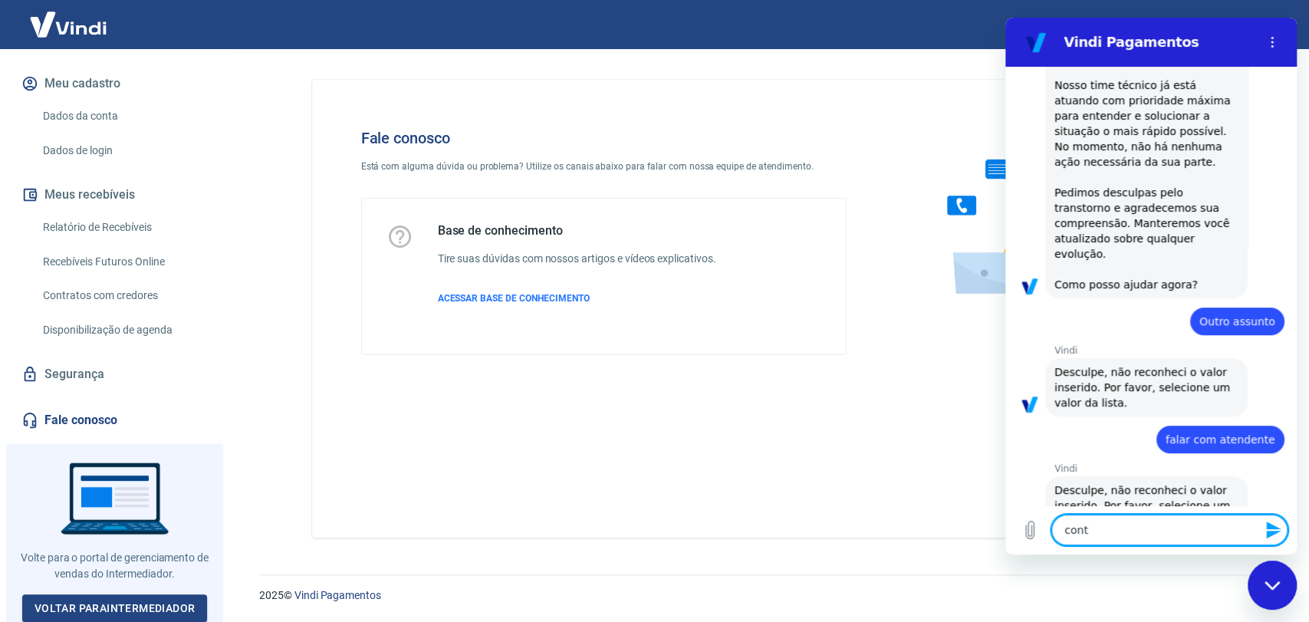
type textarea "conta"
type textarea "x"
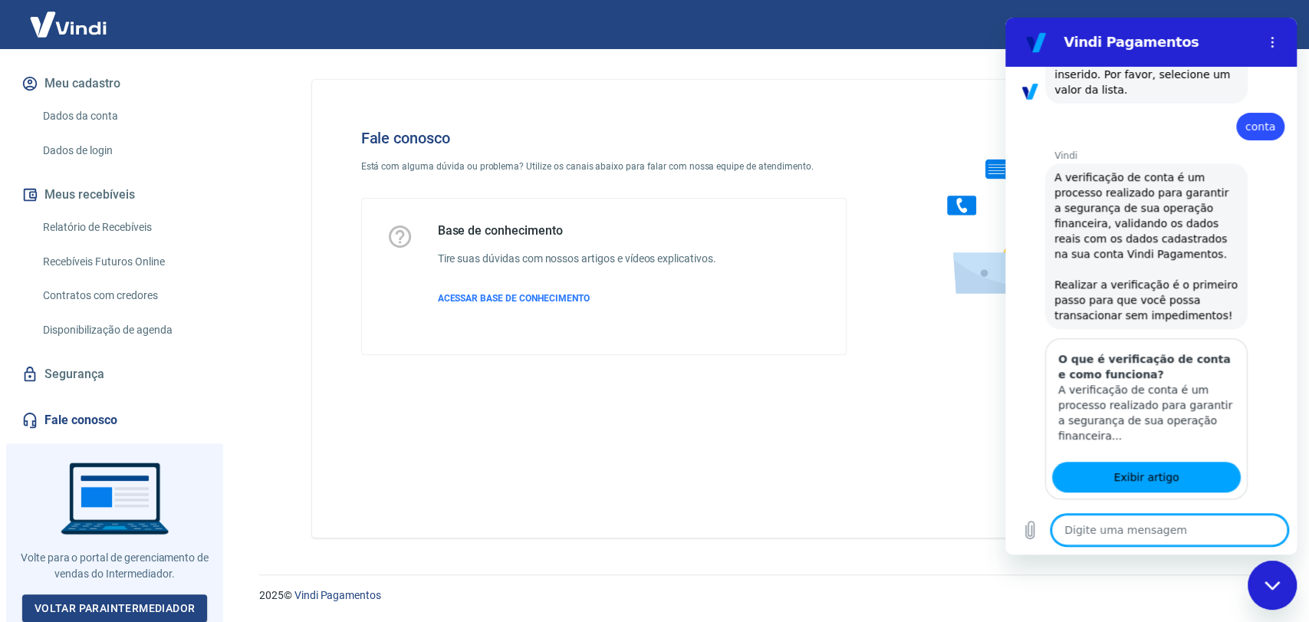
scroll to position [760, 0]
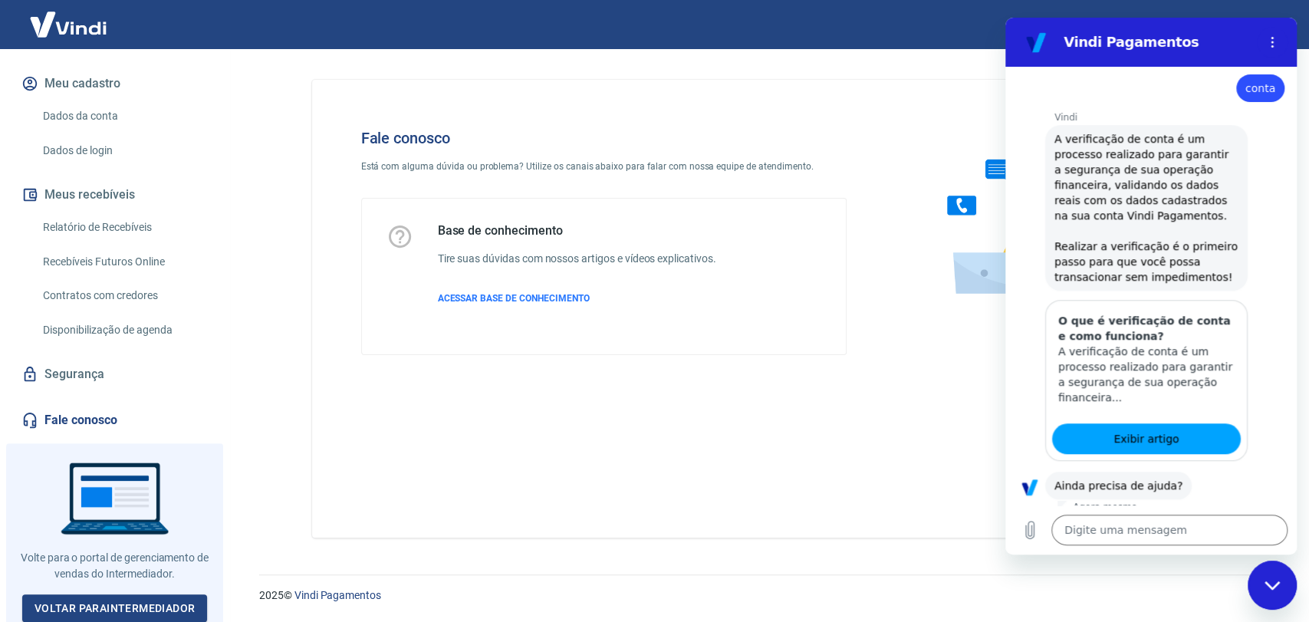
click at [1191, 519] on button "Sim" at bounding box center [1209, 533] width 44 height 29
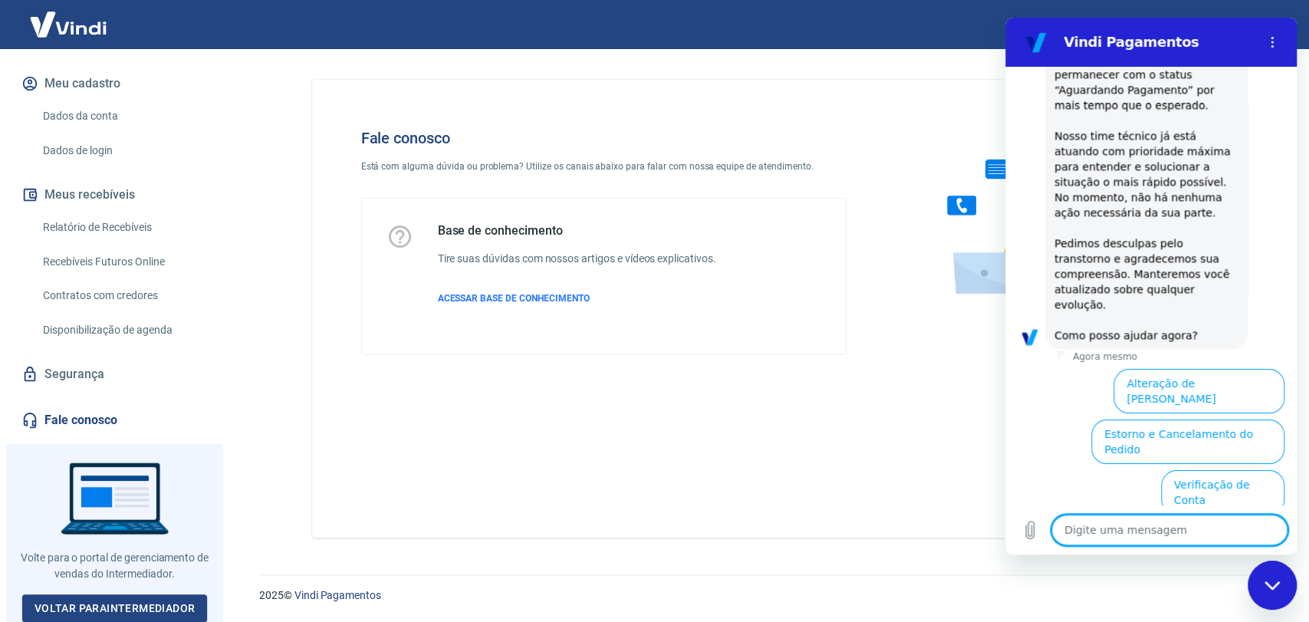
scroll to position [1496, 0]
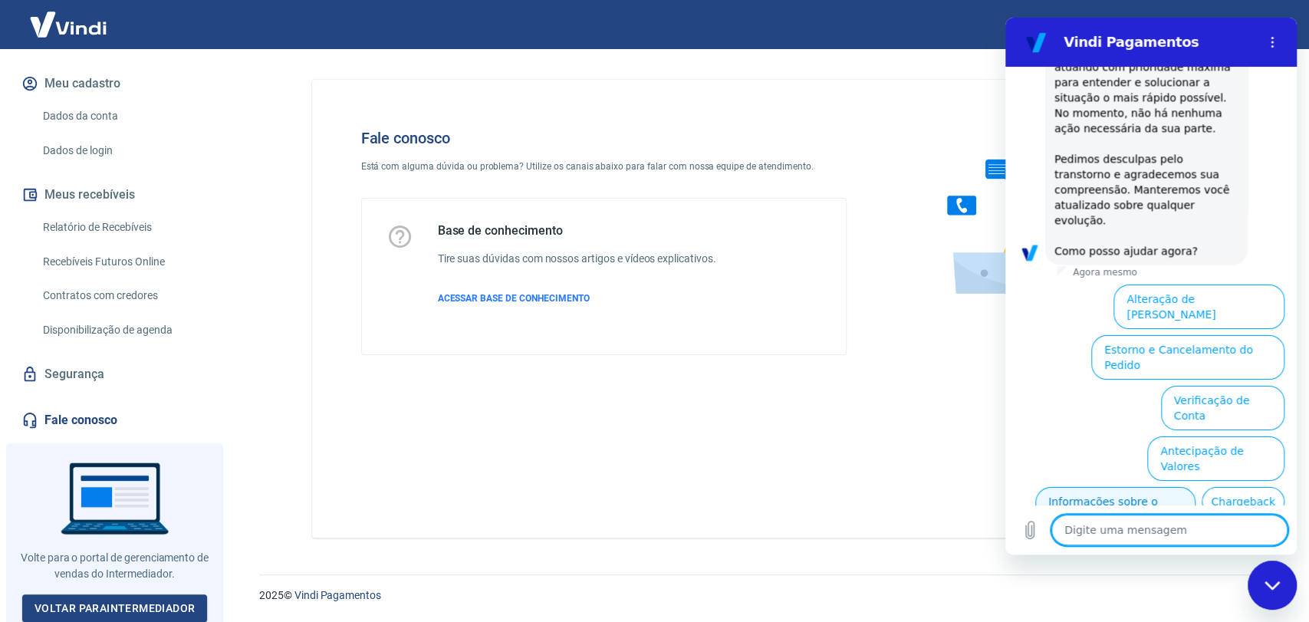
click at [1189, 487] on button "Informações sobre o pedido" at bounding box center [1115, 509] width 160 height 44
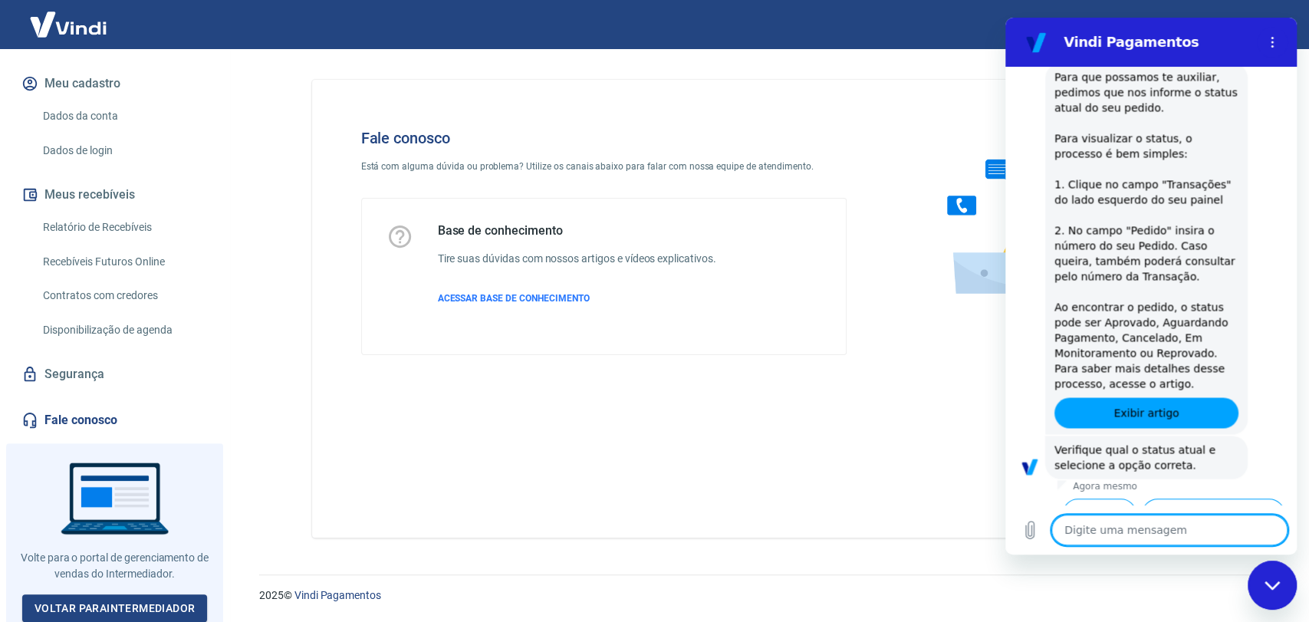
scroll to position [1761, 0]
click at [1288, 576] on div "Fechar janela de mensagens" at bounding box center [1272, 585] width 46 height 46
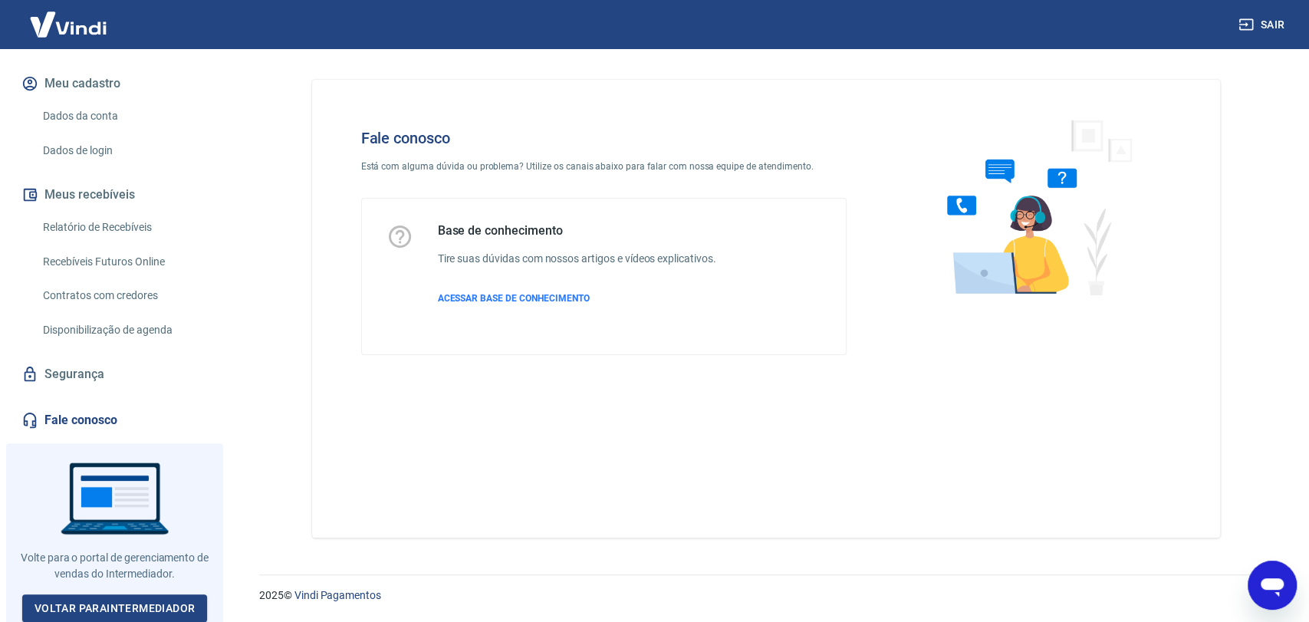
click at [916, 374] on div at bounding box center [1032, 241] width 323 height 275
click at [497, 293] on span "ACESSAR BASE DE CONHECIMENTO" at bounding box center [514, 298] width 152 height 11
type textarea "x"
